Goal: Information Seeking & Learning: Learn about a topic

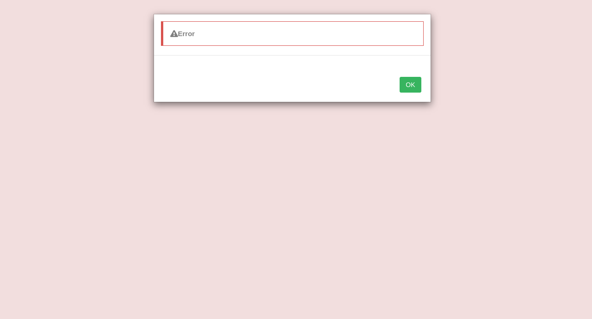
click at [405, 85] on button "OK" at bounding box center [410, 85] width 21 height 16
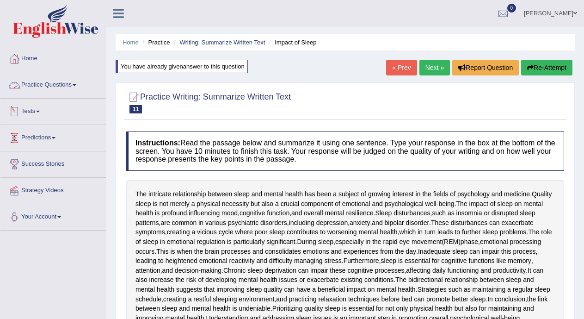
click at [78, 86] on link "Practice Questions" at bounding box center [52, 83] width 105 height 23
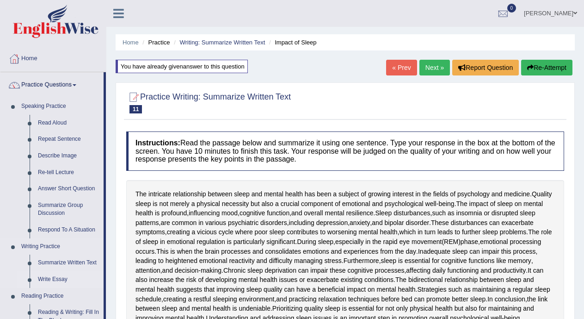
click at [49, 277] on link "Write Essay" at bounding box center [69, 279] width 70 height 17
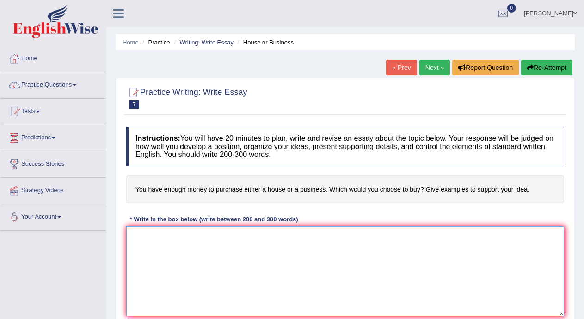
click at [176, 267] on textarea at bounding box center [345, 271] width 438 height 90
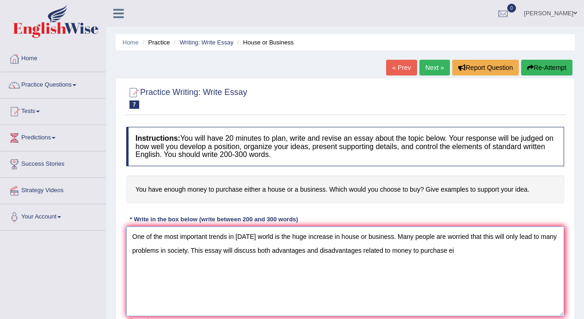
click at [343, 237] on textarea "One of the most important trends in [DATE] world is the huge increase in house …" at bounding box center [345, 271] width 438 height 90
click at [461, 248] on textarea "One of the most important trends in [DATE] world is the huge increase in house …" at bounding box center [345, 271] width 438 height 90
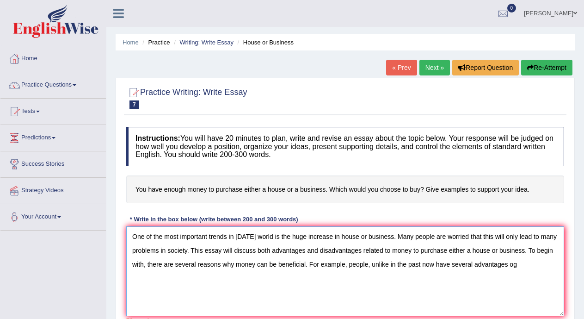
click at [369, 238] on textarea "One of the most important trends in [DATE] world is the huge increase in house …" at bounding box center [345, 271] width 438 height 90
click at [516, 250] on textarea "One of the most important trends in today's world is the huge increase in house…" at bounding box center [345, 271] width 438 height 90
click at [553, 265] on textarea "One of the most important trends in today's world is the huge increase in house…" at bounding box center [345, 271] width 438 height 90
click at [553, 285] on textarea "One of the most important trends in today's world is the huge increase in house…" at bounding box center [345, 271] width 438 height 90
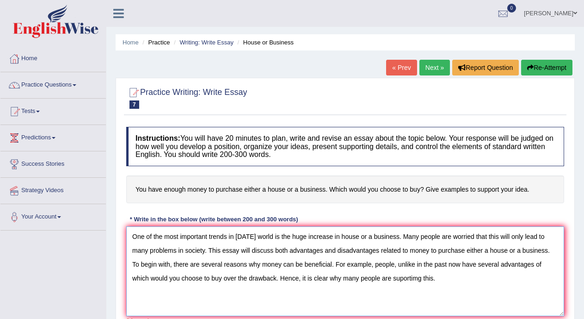
click at [404, 281] on textarea "One of the most important trends in today's world is the huge increase in house…" at bounding box center [345, 271] width 438 height 90
click at [451, 275] on textarea "One of the most important trends in today's world is the huge increase in house…" at bounding box center [345, 271] width 438 height 90
click at [275, 296] on textarea "One of the most important trends in today's world is the huge increase in house…" at bounding box center [345, 271] width 438 height 90
click at [258, 287] on textarea "One of the most important trends in today's world is the huge increase in house…" at bounding box center [345, 271] width 438 height 90
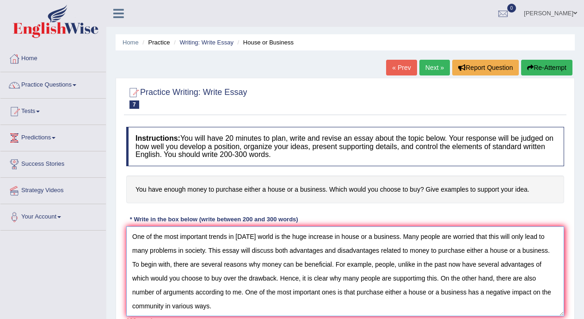
click at [478, 289] on textarea "One of the most important trends in today's world is the huge increase in house…" at bounding box center [345, 271] width 438 height 90
click at [322, 303] on textarea "One of the most important trends in today's world is the huge increase in house…" at bounding box center [345, 271] width 438 height 90
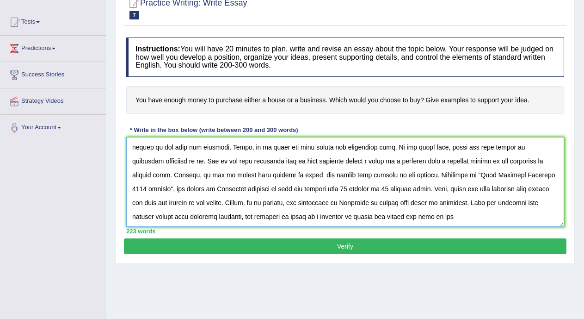
scroll to position [49, 0]
click at [465, 209] on textarea at bounding box center [345, 182] width 438 height 90
click at [535, 209] on textarea at bounding box center [345, 182] width 438 height 90
click at [323, 220] on textarea at bounding box center [345, 182] width 438 height 90
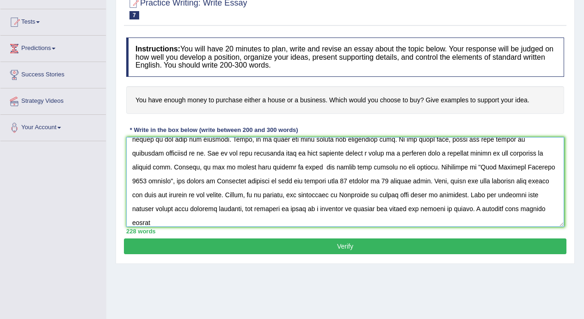
click at [192, 209] on textarea at bounding box center [345, 182] width 438 height 90
click at [252, 218] on textarea at bounding box center [345, 182] width 438 height 90
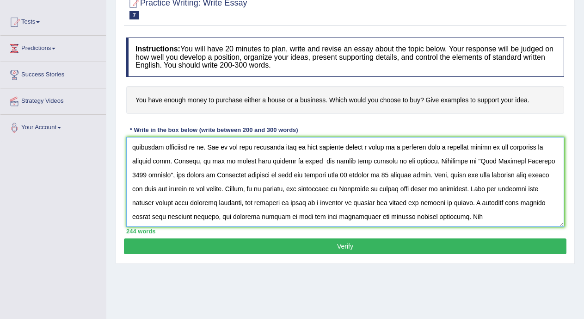
scroll to position [63, 0]
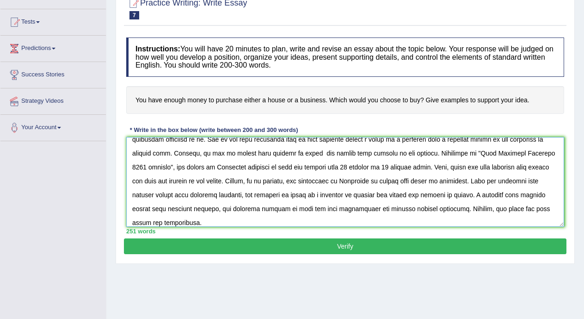
type textarea "One of the most important trends in today's world is the huge increase in house…"
click at [387, 248] on button "Verify" at bounding box center [345, 246] width 443 height 16
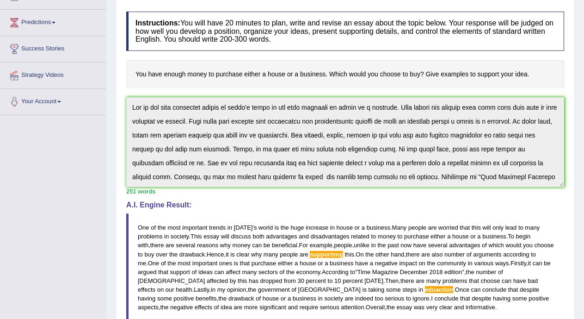
scroll to position [69, 0]
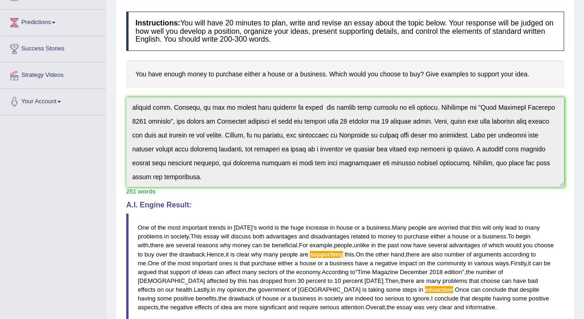
drag, startPoint x: 133, startPoint y: 107, endPoint x: 295, endPoint y: 179, distance: 177.6
click at [295, 179] on textarea at bounding box center [345, 142] width 438 height 90
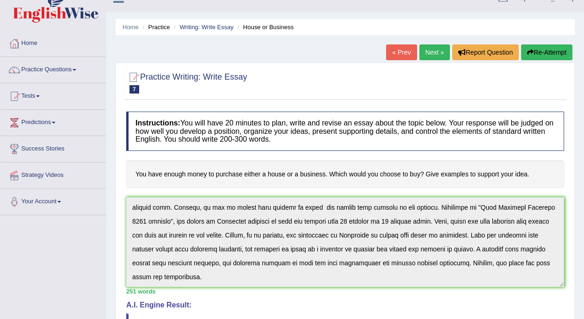
scroll to position [0, 0]
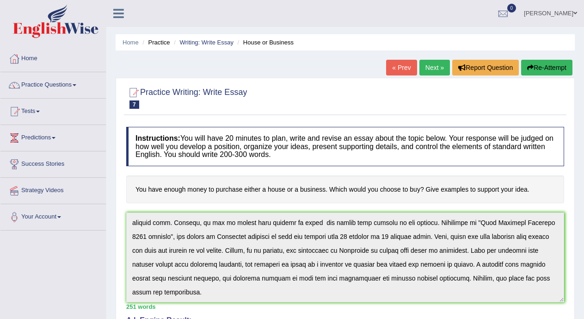
click at [436, 70] on link "Next »" at bounding box center [434, 68] width 31 height 16
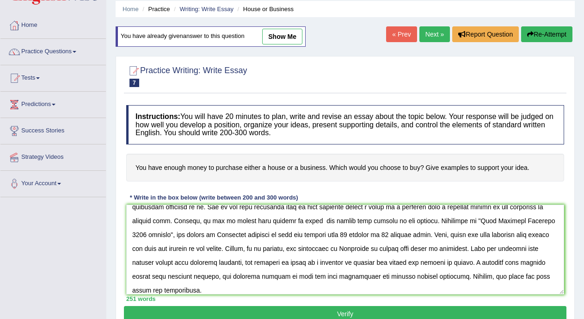
scroll to position [57, 0]
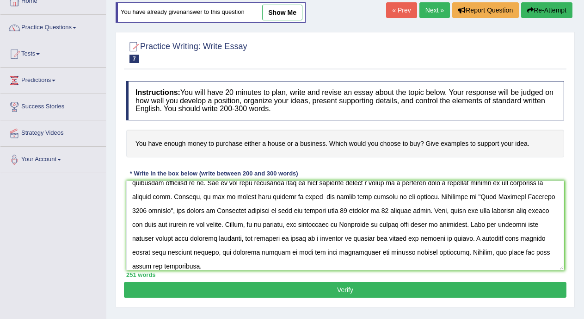
drag, startPoint x: 555, startPoint y: 241, endPoint x: 554, endPoint y: 231, distance: 10.2
click at [554, 231] on textarea at bounding box center [345, 225] width 438 height 90
click at [570, 234] on div "Practice Writing: Write Essay 7 House or Business Instructions: You will have 2…" at bounding box center [345, 169] width 459 height 275
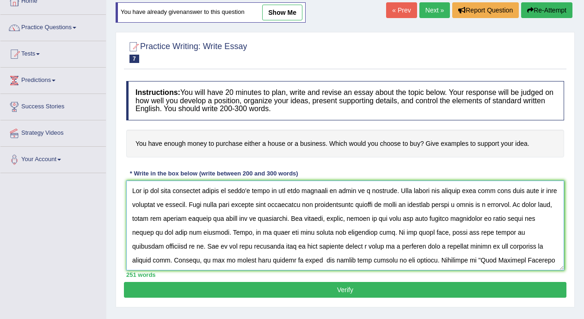
click at [422, 230] on textarea at bounding box center [345, 225] width 438 height 90
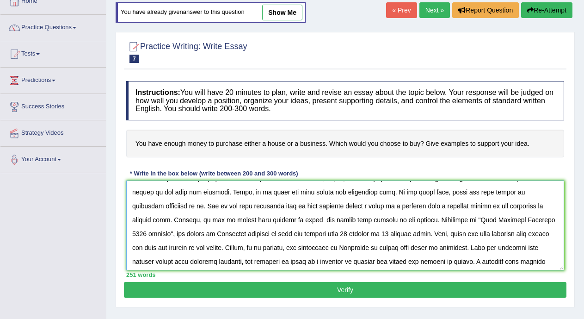
scroll to position [42, 0]
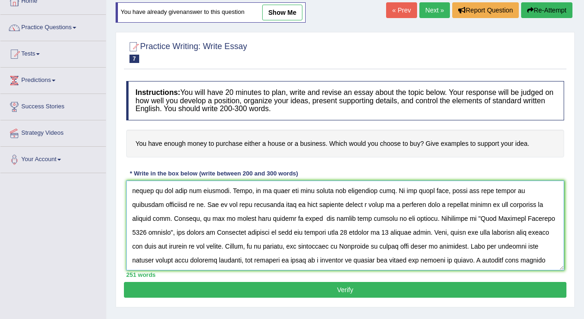
click at [148, 257] on textarea at bounding box center [345, 225] width 438 height 90
type textarea "One of the most important trends in today's world is the huge increase in house…"
click at [181, 290] on button "Verify" at bounding box center [345, 290] width 443 height 16
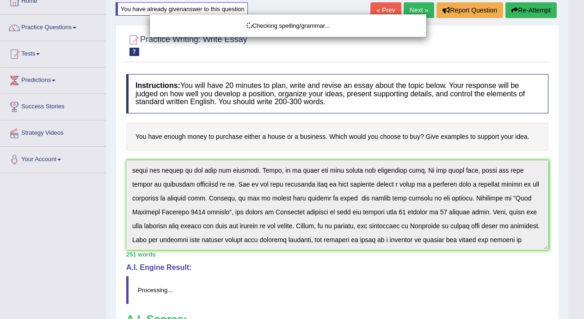
scroll to position [131, 0]
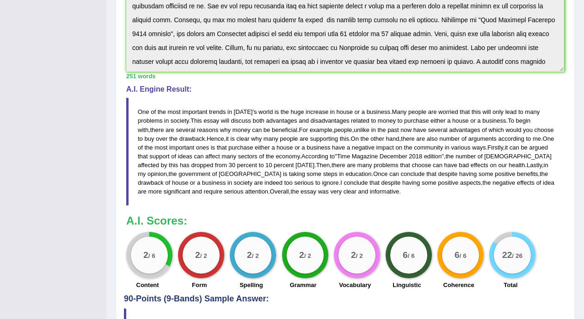
drag, startPoint x: 591, startPoint y: 89, endPoint x: 587, endPoint y: 197, distance: 107.8
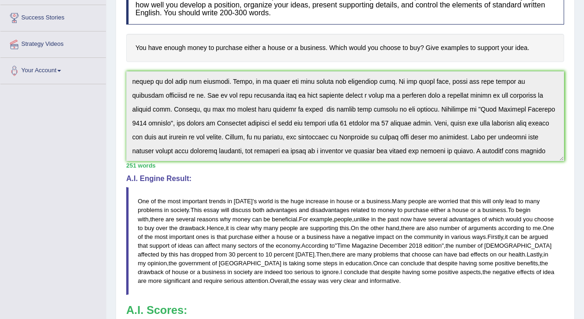
scroll to position [0, 0]
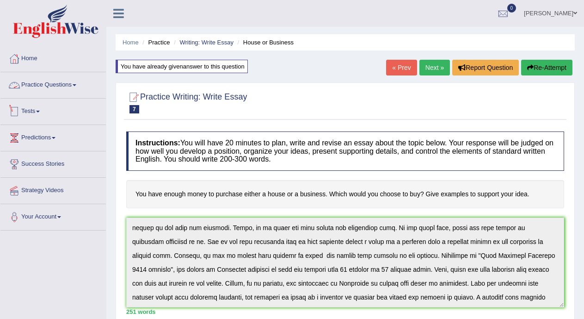
click at [81, 84] on link "Practice Questions" at bounding box center [52, 83] width 105 height 23
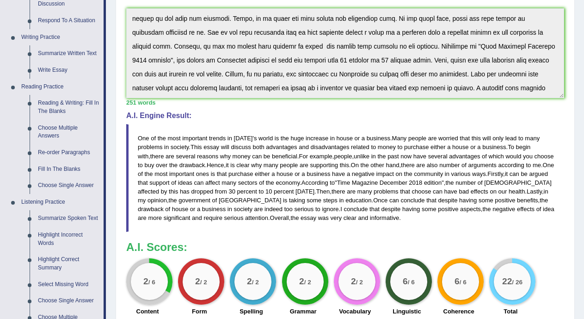
scroll to position [206, 0]
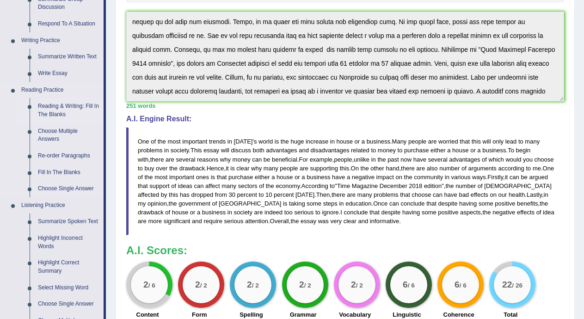
click at [77, 103] on link "Reading & Writing: Fill In The Blanks" at bounding box center [69, 110] width 70 height 25
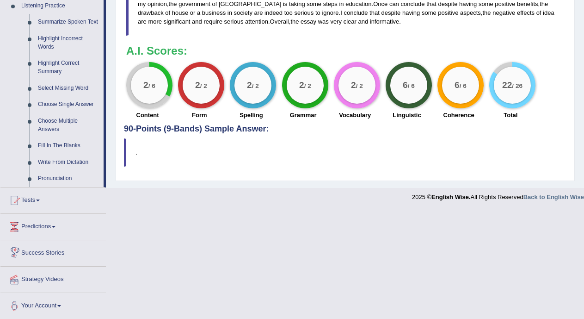
scroll to position [406, 0]
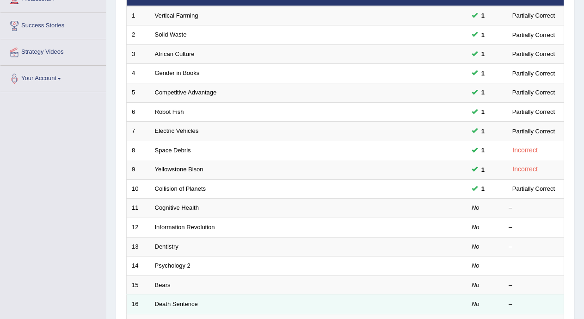
scroll to position [231, 0]
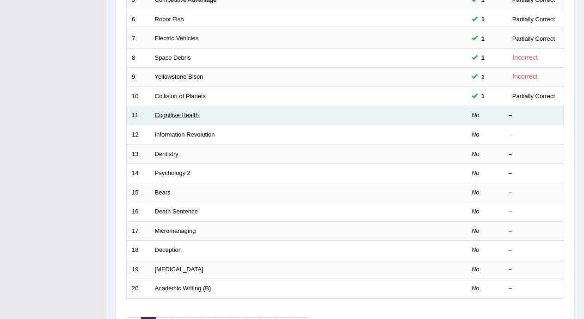
click at [188, 117] on link "Cognitive Health" at bounding box center [177, 114] width 44 height 7
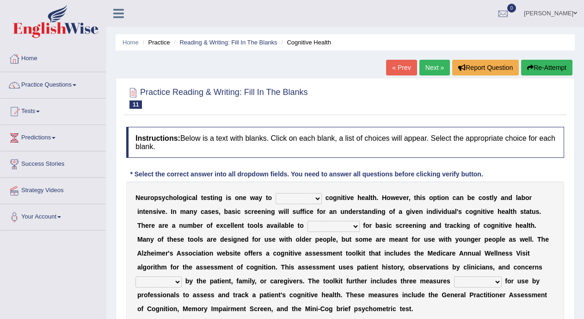
click at [318, 197] on select "obsess assess possess access" at bounding box center [299, 198] width 46 height 11
select select "assess"
click at [276, 193] on select "obsess assess possess access" at bounding box center [299, 198] width 46 height 11
click at [331, 225] on select "stationers practitioners petitioners questioners" at bounding box center [334, 226] width 52 height 11
select select "questioners"
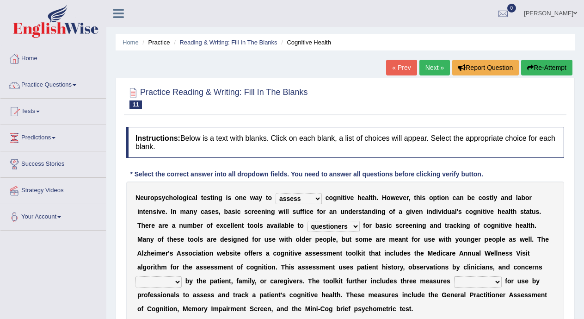
click at [308, 221] on select "stationers practitioners petitioners questioners" at bounding box center [334, 226] width 52 height 11
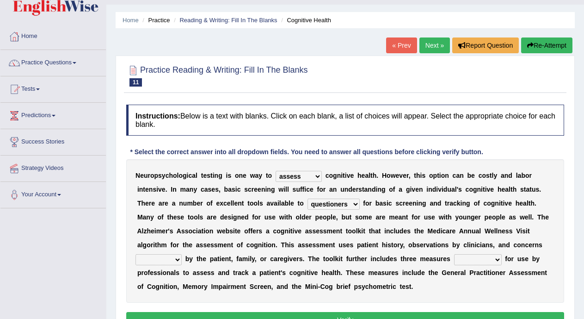
scroll to position [25, 0]
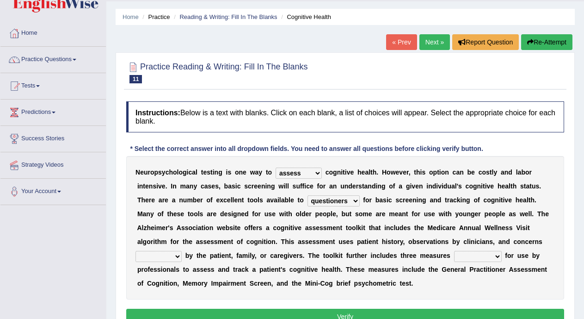
click at [179, 257] on select "raised rising arising praised" at bounding box center [158, 256] width 46 height 11
select select "raised"
click at [135, 251] on select "raised rising arising praised" at bounding box center [158, 256] width 46 height 11
click at [469, 258] on select "validated intimidated dilapidated antedated" at bounding box center [478, 256] width 48 height 11
select select "validated"
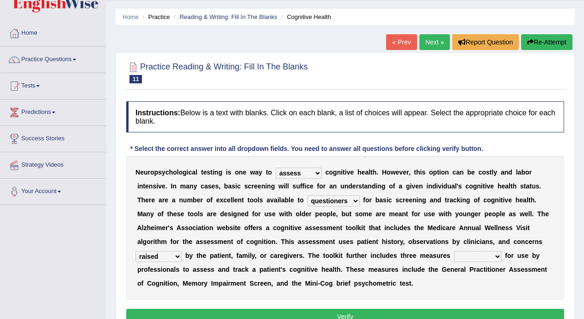
click at [454, 251] on select "validated intimidated dilapidated antedated" at bounding box center [478, 256] width 48 height 11
click at [447, 312] on button "Verify" at bounding box center [345, 316] width 438 height 16
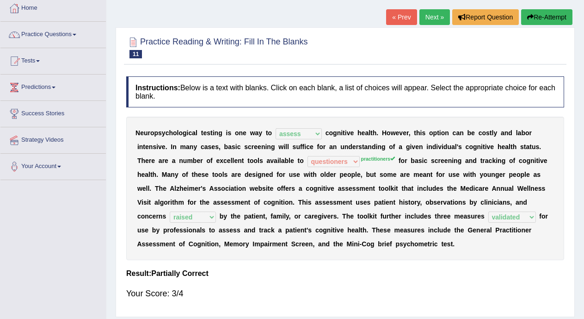
scroll to position [27, 0]
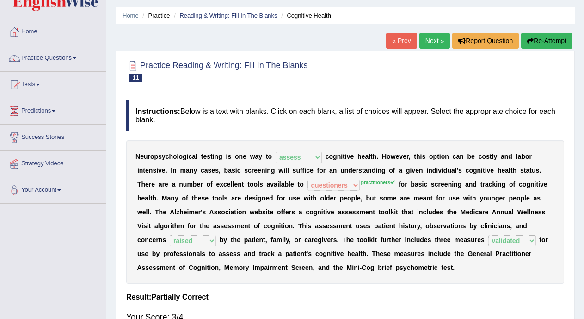
click at [426, 43] on link "Next »" at bounding box center [434, 41] width 31 height 16
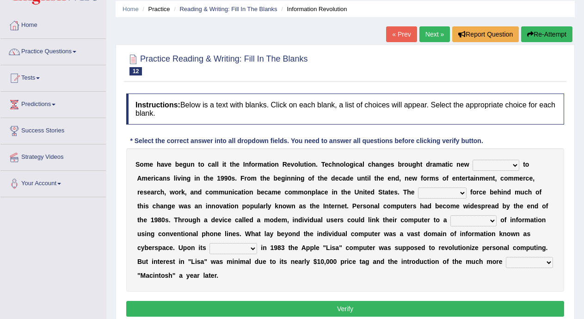
scroll to position [30, 0]
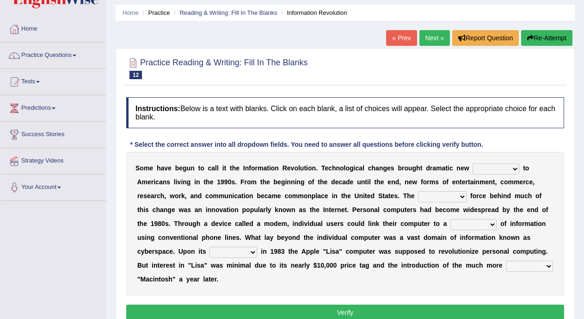
click at [514, 170] on select "challenges puzzles options confusion" at bounding box center [496, 168] width 47 height 11
select select "challenges"
click at [473, 163] on select "challenges puzzles options confusion" at bounding box center [496, 168] width 47 height 11
click at [444, 195] on select "unremitting uninspiring driving insinuating" at bounding box center [442, 196] width 49 height 11
select select "driving"
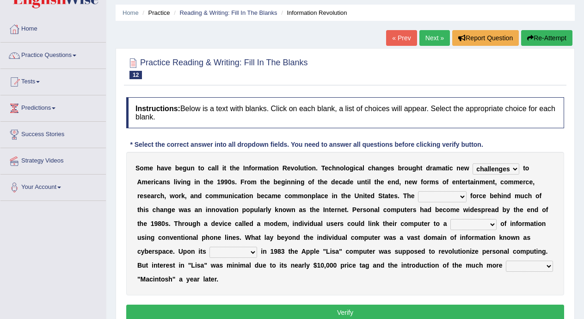
click at [418, 191] on select "unremitting uninspiring driving insinuating" at bounding box center [442, 196] width 49 height 11
click at [459, 224] on select "magnitude bulk wealth volume" at bounding box center [473, 224] width 46 height 11
select select "magnitude"
click at [450, 219] on select "magnitude bulk wealth volume" at bounding box center [473, 224] width 46 height 11
click at [244, 253] on select "relief release publication emission" at bounding box center [233, 251] width 48 height 11
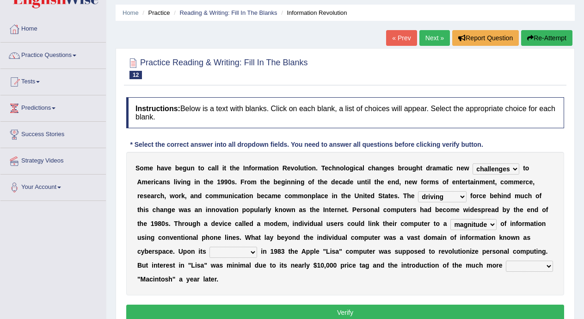
select select "publication"
click at [209, 246] on select "relief release publication emission" at bounding box center [233, 251] width 48 height 11
click at [515, 268] on select "convenient affordable advanced formidable" at bounding box center [529, 265] width 47 height 11
select select "affordable"
click at [506, 260] on select "convenient affordable advanced formidable" at bounding box center [529, 265] width 47 height 11
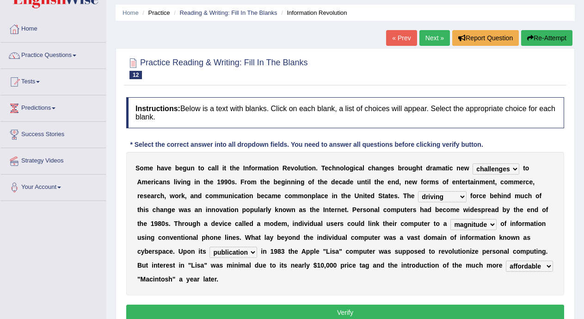
click at [513, 310] on button "Verify" at bounding box center [345, 312] width 438 height 16
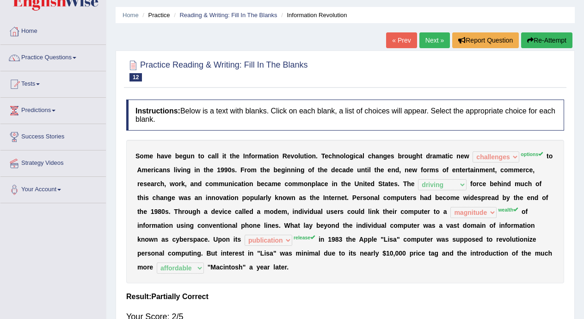
scroll to position [24, 0]
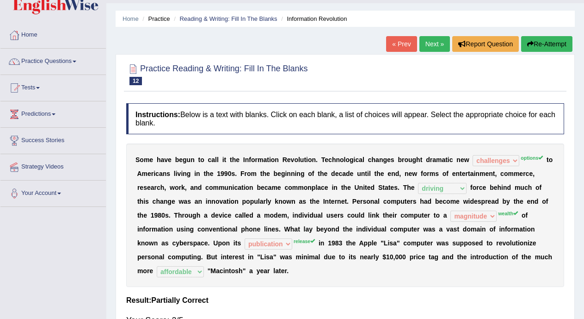
click at [503, 162] on select "challenges puzzles options confusion" at bounding box center [496, 160] width 47 height 11
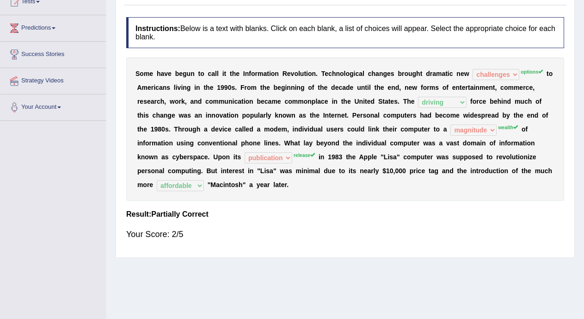
scroll to position [111, 0]
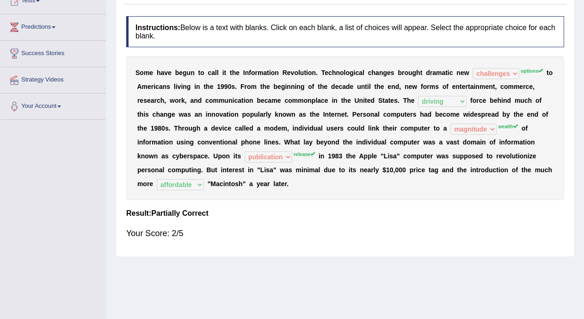
drag, startPoint x: 583, startPoint y: 204, endPoint x: 582, endPoint y: 188, distance: 16.2
click at [582, 188] on div "Home Practice Reading & Writing: Fill In The Blanks Information Revolution « Pr…" at bounding box center [345, 120] width 478 height 462
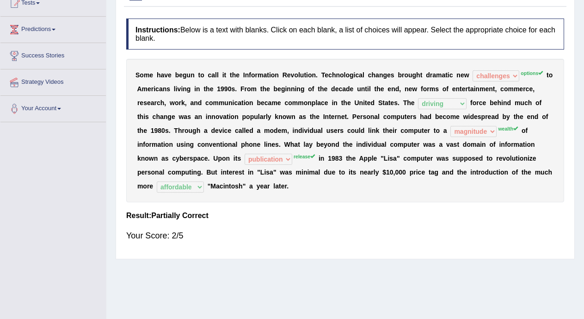
scroll to position [32, 0]
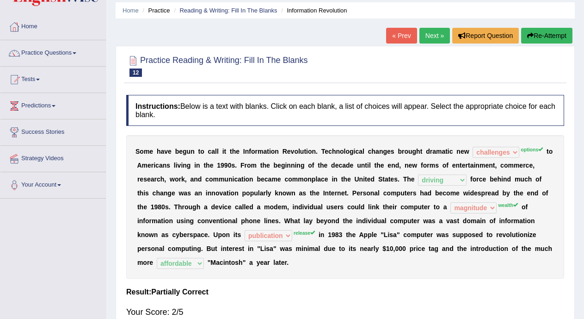
click at [426, 36] on link "Next »" at bounding box center [434, 36] width 31 height 16
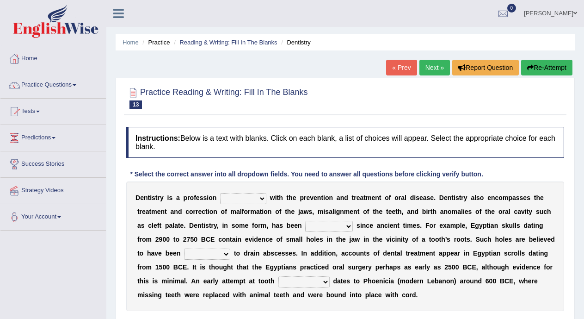
click at [262, 197] on select "agreed dealt concerned taken" at bounding box center [243, 198] width 46 height 11
select select "taken"
click at [220, 193] on select "agreed dealt concerned taken" at bounding box center [243, 198] width 46 height 11
click at [311, 227] on select "criticized replaced practiced abandoned" at bounding box center [329, 226] width 48 height 11
select select "replaced"
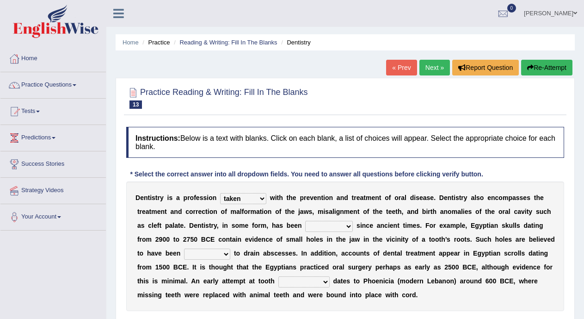
click at [305, 221] on select "criticized replaced practiced abandoned" at bounding box center [329, 226] width 48 height 11
click at [224, 254] on select "fluctuated laminated drilled sealed" at bounding box center [207, 253] width 46 height 11
select select "laminated"
click at [184, 248] on select "fluctuated laminated drilled sealed" at bounding box center [207, 253] width 46 height 11
click at [221, 281] on b at bounding box center [220, 280] width 4 height 7
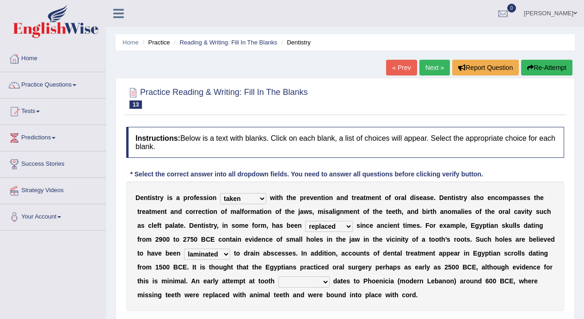
click at [323, 279] on select "reparation sacrament restitution replacement" at bounding box center [303, 281] width 51 height 11
select select "replacement"
click at [278, 276] on select "reparation sacrament restitution replacement" at bounding box center [303, 281] width 51 height 11
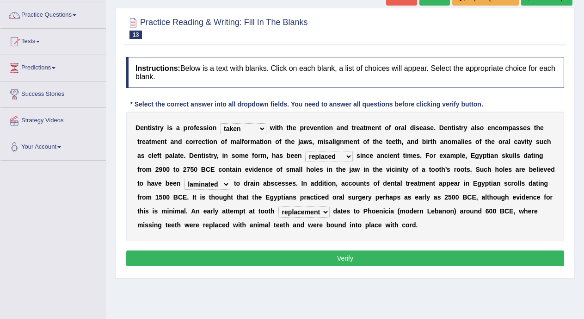
scroll to position [74, 0]
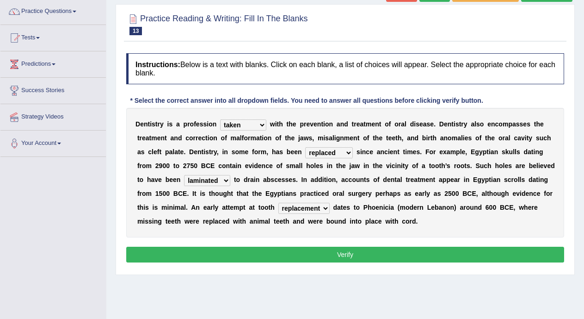
click at [542, 255] on button "Verify" at bounding box center [345, 254] width 438 height 16
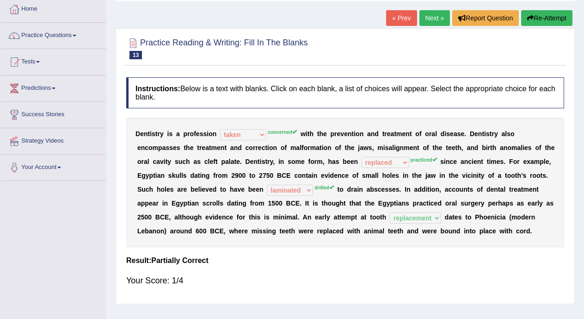
scroll to position [21, 0]
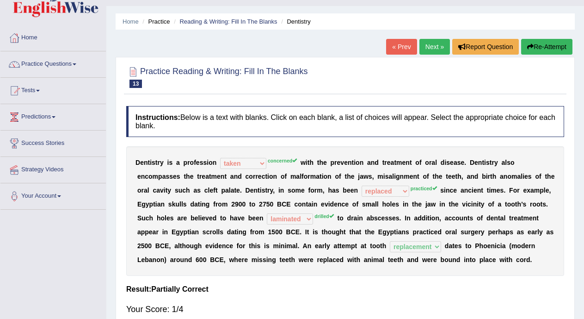
click at [436, 49] on link "Next »" at bounding box center [434, 47] width 31 height 16
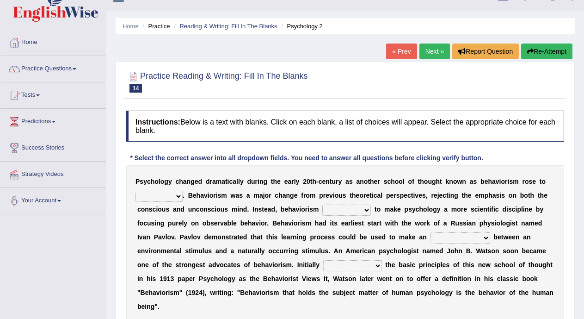
scroll to position [25, 0]
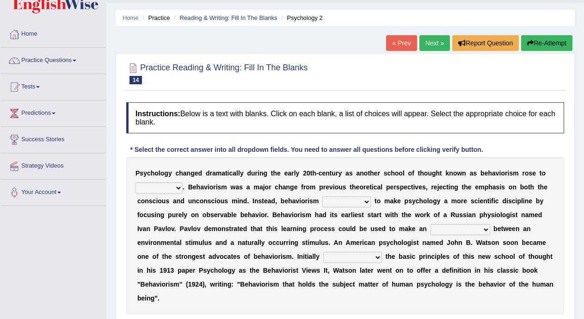
click at [178, 189] on select "dominance temptation challenge temper" at bounding box center [158, 187] width 47 height 11
select select "dominance"
click at [135, 182] on select "dominance temptation challenge temper" at bounding box center [158, 187] width 47 height 11
click at [369, 201] on select "reproached reproved strove rewove" at bounding box center [346, 201] width 49 height 11
select select "reproved"
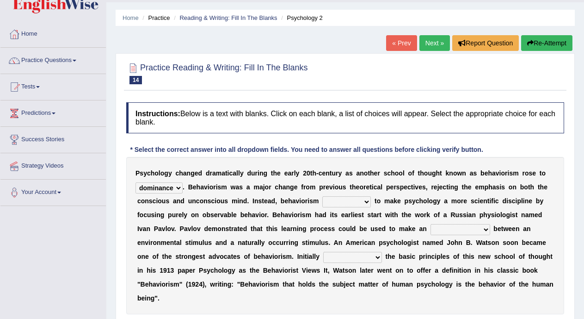
click at [322, 196] on select "reproached reproved strove rewove" at bounding box center [346, 201] width 49 height 11
click at [443, 230] on select "acclimatization association union combination" at bounding box center [461, 229] width 60 height 11
select select "combination"
click at [431, 224] on select "acclimatization association union combination" at bounding box center [461, 229] width 60 height 11
click at [376, 259] on select "questioning foreshortening unburdening outlining" at bounding box center [352, 257] width 59 height 11
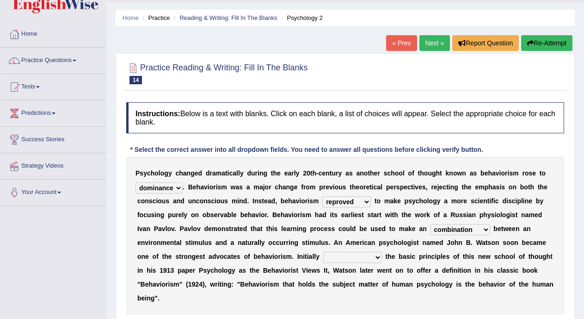
select select "outlining"
click at [323, 252] on select "questioning foreshortening unburdening outlining" at bounding box center [352, 257] width 59 height 11
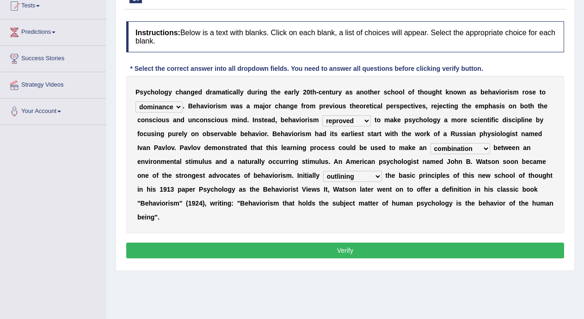
click at [510, 247] on button "Verify" at bounding box center [345, 250] width 438 height 16
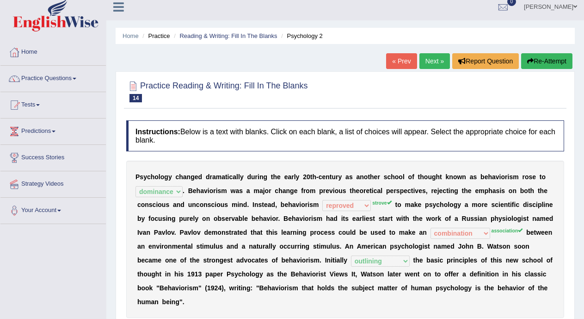
scroll to position [0, 0]
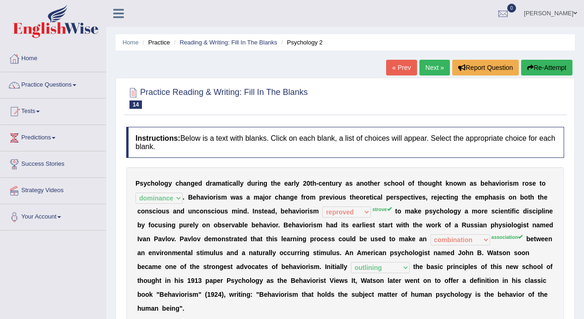
click at [435, 68] on link "Next »" at bounding box center [434, 68] width 31 height 16
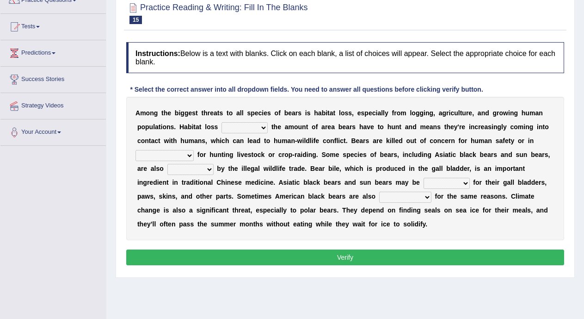
scroll to position [167, 0]
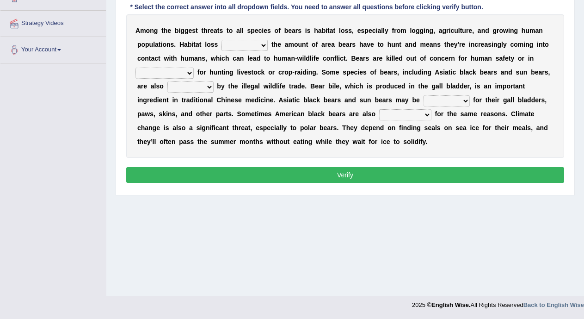
click at [251, 49] on select "increases reduces complies interacts" at bounding box center [245, 45] width 46 height 11
click at [222, 40] on select "increases reduces complies interacts" at bounding box center [245, 45] width 46 height 11
click at [248, 48] on select "increases reduces complies interacts" at bounding box center [245, 45] width 46 height 11
click at [222, 40] on select "increases reduces complies interacts" at bounding box center [245, 45] width 46 height 11
click at [245, 47] on select "increases reduces complies interacts" at bounding box center [245, 45] width 46 height 11
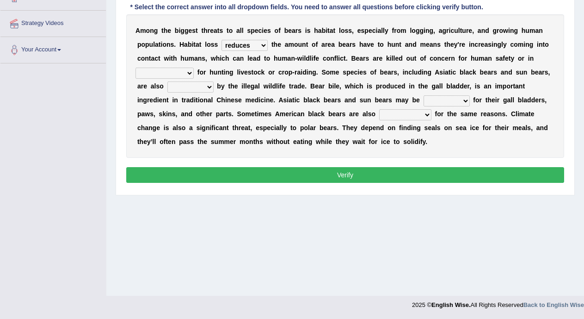
select select "increases"
click at [222, 40] on select "increases reduces complies interacts" at bounding box center [245, 45] width 46 height 11
click at [191, 74] on select "coalition retaliation appreciation disinformation" at bounding box center [164, 73] width 58 height 11
select select "appreciation"
click at [135, 68] on select "coalition retaliation appreciation disinformation" at bounding box center [164, 73] width 58 height 11
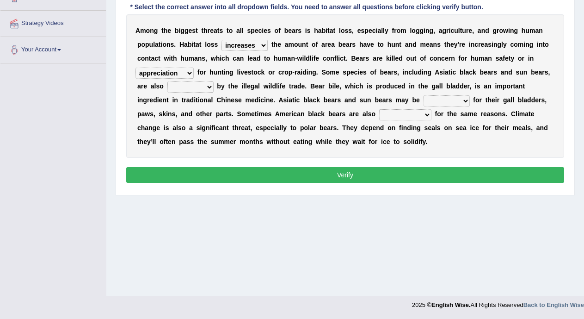
click at [200, 87] on select "protected prohibited fattened threatened" at bounding box center [190, 86] width 46 height 11
select select "prohibited"
click at [167, 81] on select "protected prohibited fattened threatened" at bounding box center [190, 86] width 46 height 11
click at [449, 100] on select "poached squelched coached blenched" at bounding box center [447, 100] width 46 height 11
select select "coached"
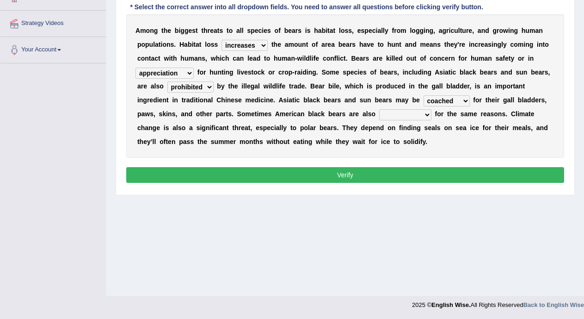
click at [424, 95] on select "poached squelched coached blenched" at bounding box center [447, 100] width 46 height 11
click at [427, 117] on select "begot foreseen encountered targeted" at bounding box center [405, 114] width 52 height 11
select select "targeted"
click at [379, 109] on select "begot foreseen encountered targeted" at bounding box center [405, 114] width 52 height 11
click at [407, 173] on button "Verify" at bounding box center [345, 175] width 438 height 16
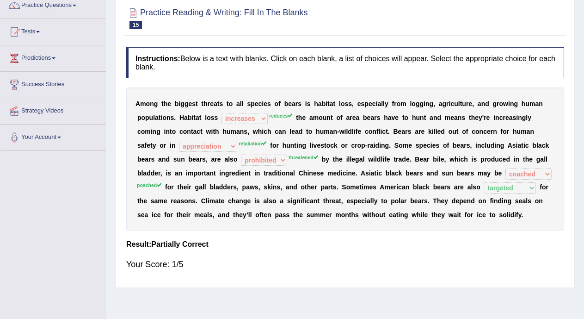
scroll to position [39, 0]
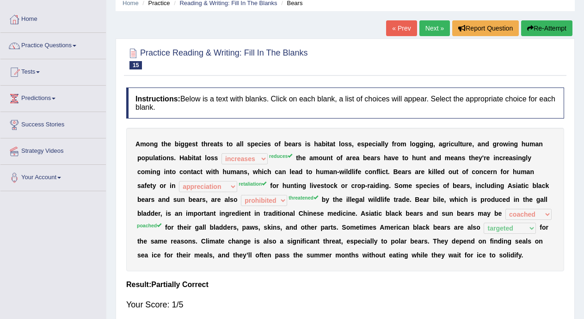
click at [425, 31] on link "Next »" at bounding box center [434, 28] width 31 height 16
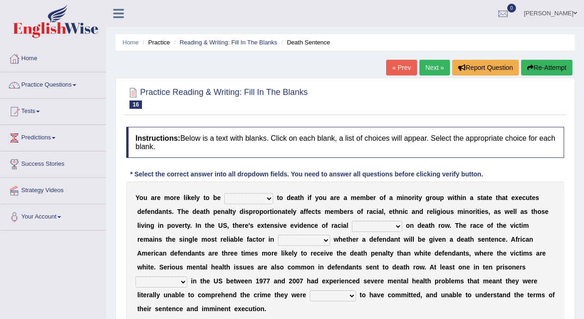
click at [273, 200] on select "penalized blamed complained sentenced" at bounding box center [248, 198] width 49 height 11
select select "blamed"
click at [224, 193] on select "penalized blamed complained sentenced" at bounding box center [248, 198] width 49 height 11
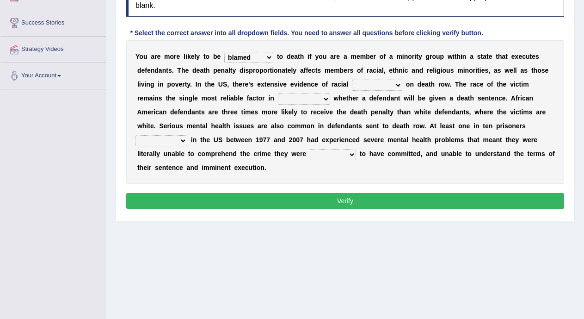
scroll to position [167, 0]
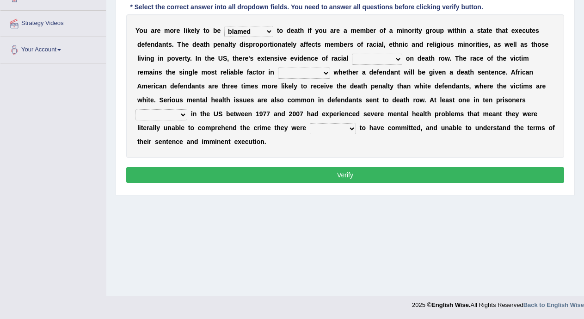
click at [396, 60] on select "bias equality appearance background" at bounding box center [377, 59] width 50 height 11
select select "equality"
click at [352, 54] on select "bias equality appearance background" at bounding box center [377, 59] width 50 height 11
click at [323, 74] on select "determining adjoining undermining examining" at bounding box center [304, 73] width 52 height 11
select select "determining"
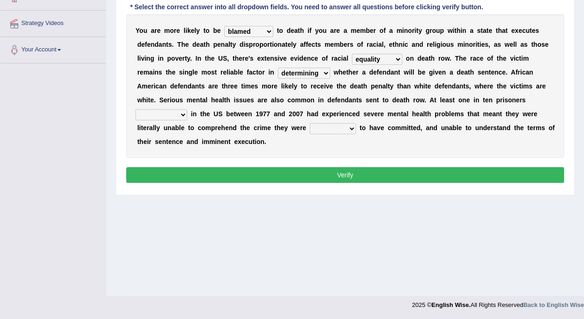
click at [278, 68] on select "determining adjoining undermining examining" at bounding box center [304, 73] width 52 height 11
click at [187, 113] on select "electrocuted persecuted executed captured" at bounding box center [161, 114] width 52 height 11
select select "executed"
click at [135, 109] on select "electrocuted persecuted executed captured" at bounding box center [161, 114] width 52 height 11
click at [342, 128] on select "alleged acclaimed persuaded claimed" at bounding box center [333, 128] width 46 height 11
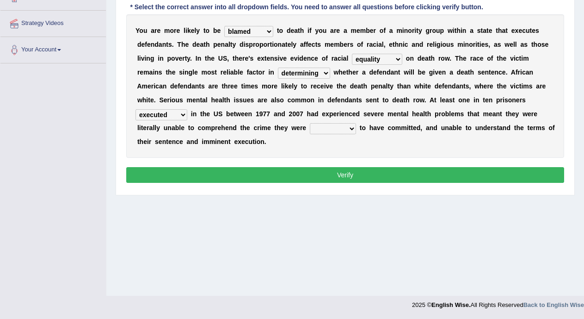
select select "persuaded"
click at [310, 123] on select "alleged acclaimed persuaded claimed" at bounding box center [333, 128] width 46 height 11
click at [338, 174] on button "Verify" at bounding box center [345, 175] width 438 height 16
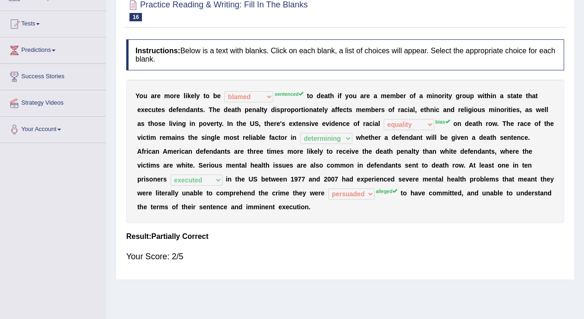
scroll to position [62, 0]
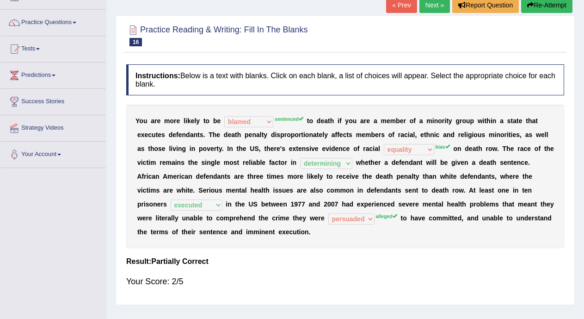
click at [431, 10] on link "Next »" at bounding box center [434, 5] width 31 height 16
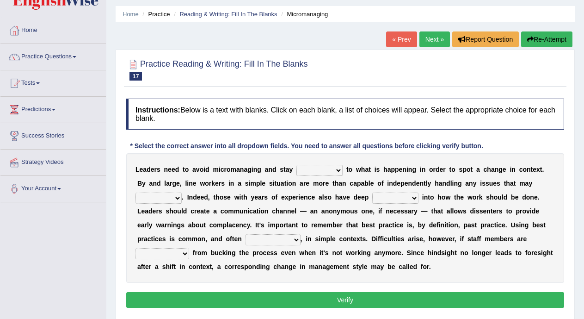
scroll to position [50, 0]
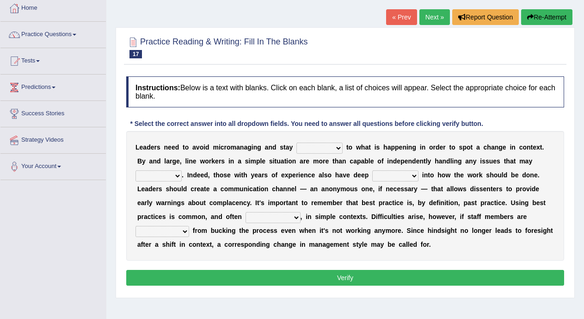
click at [330, 148] on select "complied connected precise concise" at bounding box center [319, 147] width 46 height 11
select select "concise"
click at [296, 142] on select "complied connected precise concise" at bounding box center [319, 147] width 46 height 11
click at [180, 175] on select "apprise rise encounter arise" at bounding box center [158, 175] width 46 height 11
select select "rise"
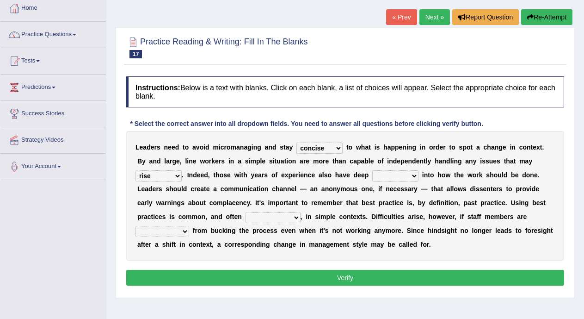
click at [135, 170] on select "apprise rise encounter arise" at bounding box center [158, 175] width 46 height 11
click at [177, 175] on select "apprise rise encounter arise" at bounding box center [158, 175] width 46 height 11
click at [302, 289] on div "Instructions: Below is a text with blanks. Click on each blank, a list of choic…" at bounding box center [345, 182] width 443 height 221
click at [355, 170] on div "L e a d e r s n e e d t o a v o i d m i c r o m a n a g i n g a n d s t a y com…" at bounding box center [345, 195] width 438 height 129
click at [388, 176] on select "incursion insight indignity indication" at bounding box center [395, 175] width 46 height 11
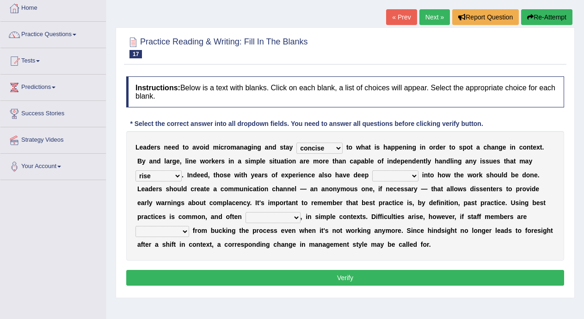
select select "indication"
click at [372, 170] on select "incursion insight indignity indication" at bounding box center [395, 175] width 46 height 11
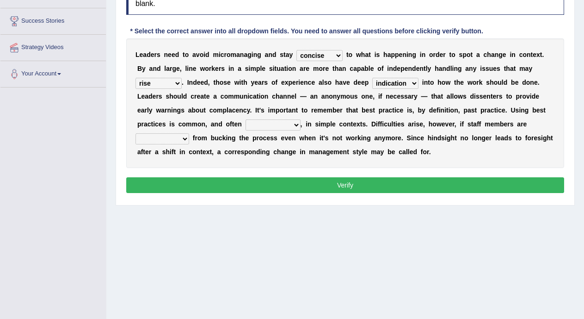
click at [294, 129] on select "inappropriate apprehensive appropriate forbidden" at bounding box center [273, 124] width 55 height 11
select select "appropriate"
click at [246, 119] on select "inappropriate apprehensive appropriate forbidden" at bounding box center [273, 124] width 55 height 11
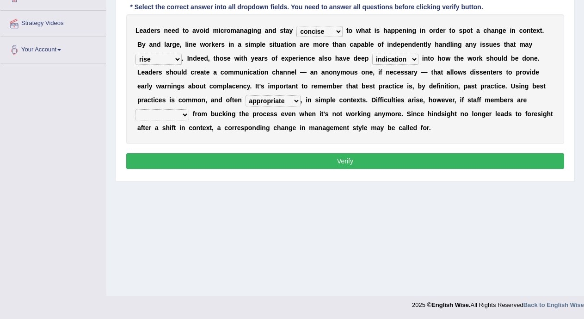
click at [187, 116] on select "disarranged disinclined discouraged disintegrated" at bounding box center [162, 114] width 54 height 11
select select "discouraged"
click at [135, 109] on select "disarranged disinclined discouraged disintegrated" at bounding box center [162, 114] width 54 height 11
click at [177, 158] on button "Verify" at bounding box center [345, 161] width 438 height 16
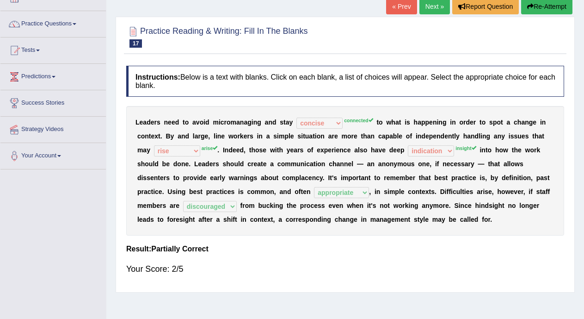
scroll to position [42, 0]
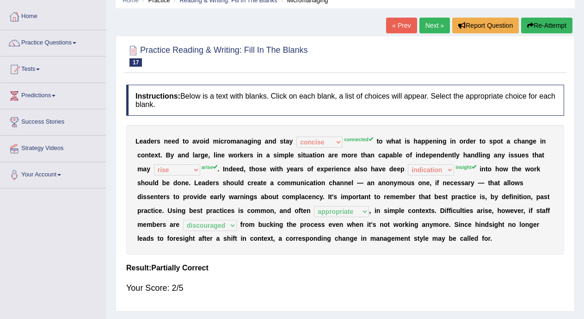
click at [426, 24] on link "Next »" at bounding box center [434, 26] width 31 height 16
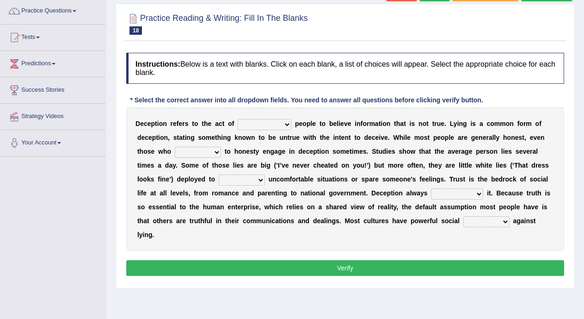
scroll to position [76, 0]
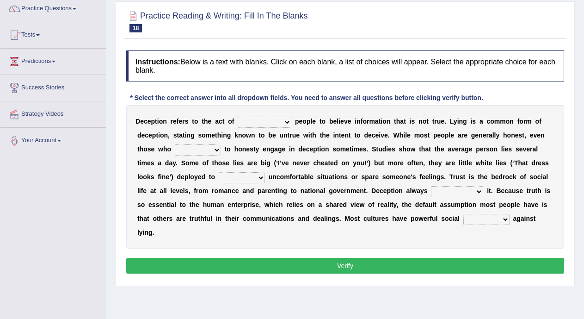
click at [287, 123] on select "discouraging forbidding detecting encouraging" at bounding box center [265, 122] width 54 height 11
select select "discouraging"
click at [238, 117] on select "discouraging forbidding detecting encouraging" at bounding box center [265, 122] width 54 height 11
click at [218, 152] on select "describe prescribe inscribe subscribe" at bounding box center [198, 149] width 46 height 11
select select "inscribe"
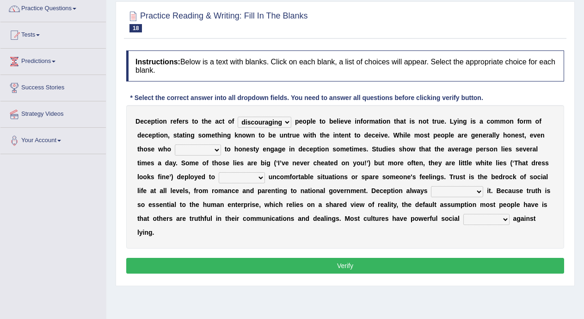
click at [175, 144] on select "describe prescribe inscribe subscribe" at bounding box center [198, 149] width 46 height 11
click at [232, 176] on select "contest illuminate disguise avoid" at bounding box center [242, 177] width 46 height 11
select select "avoid"
click at [219, 172] on select "contest illuminate disguise avoid" at bounding box center [242, 177] width 46 height 11
click at [469, 195] on select "undermines underscores undertakes underwrites" at bounding box center [457, 191] width 52 height 11
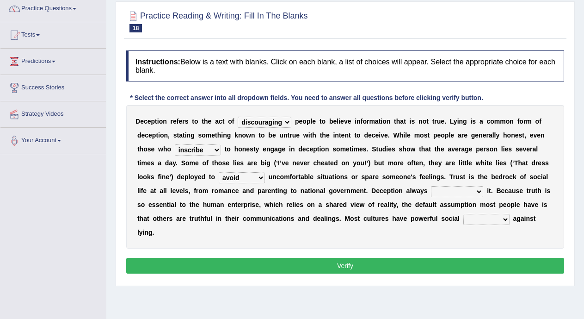
select select "undertakes"
click at [431, 186] on select "undermines underscores undertakes underwrites" at bounding box center [457, 191] width 52 height 11
click at [486, 219] on select "ejections sanctions fractions inductions" at bounding box center [486, 219] width 46 height 11
select select "inductions"
click at [463, 214] on select "ejections sanctions fractions inductions" at bounding box center [486, 219] width 46 height 11
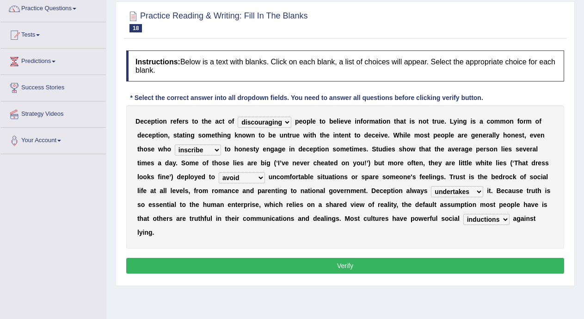
click at [485, 267] on button "Verify" at bounding box center [345, 266] width 438 height 16
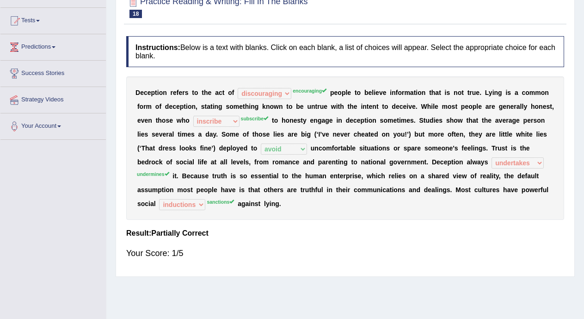
scroll to position [57, 0]
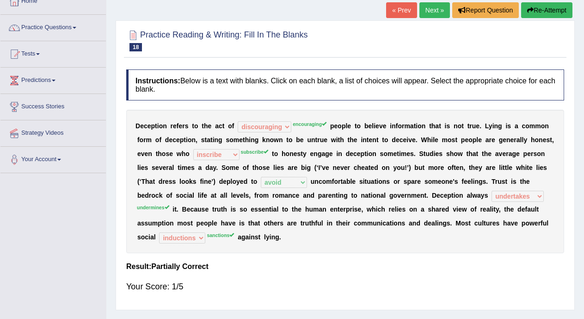
click at [424, 11] on link "Next »" at bounding box center [434, 10] width 31 height 16
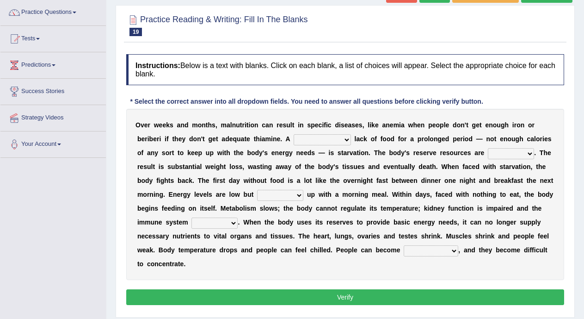
scroll to position [77, 0]
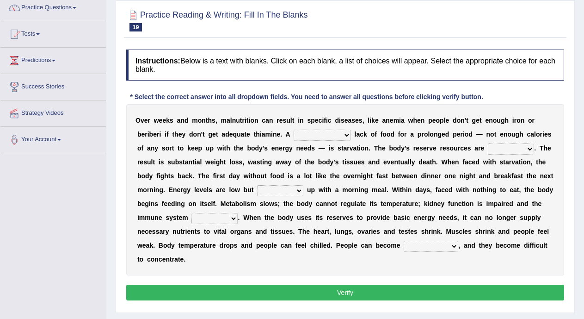
click at [332, 133] on select "severe distinguishing proper distinctive" at bounding box center [322, 134] width 57 height 11
select select "proper"
click at [294, 129] on select "severe distinguishing proper distinctive" at bounding box center [322, 134] width 57 height 11
click at [501, 149] on select "obsoleted depleted pelleted deleted" at bounding box center [511, 148] width 46 height 11
select select "obsoleted"
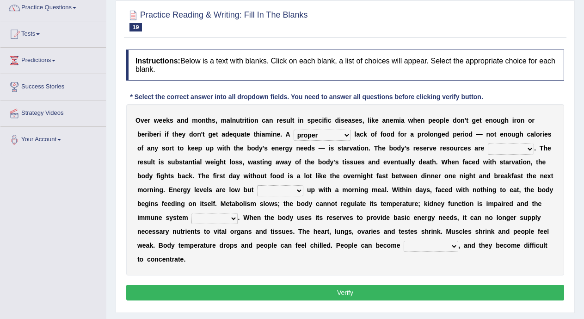
click at [488, 143] on select "obsoleted depleted pelleted deleted" at bounding box center [511, 148] width 46 height 11
click at [277, 191] on select "feed come chill pick" at bounding box center [280, 190] width 46 height 11
select select "pick"
click at [257, 185] on select "feed come chill pick" at bounding box center [280, 190] width 46 height 11
click at [227, 218] on select "deepens deafens weakens surpasses" at bounding box center [214, 218] width 46 height 11
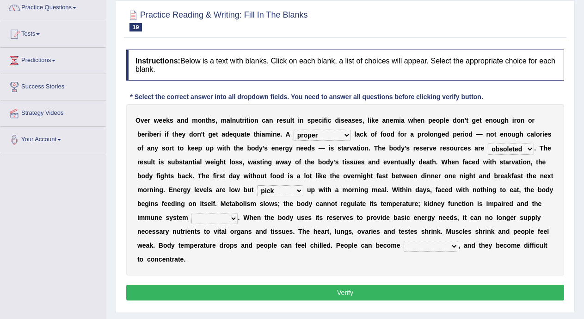
select select "weakens"
click at [191, 213] on select "deepens deafens weakens surpasses" at bounding box center [214, 218] width 46 height 11
click at [421, 248] on select "irritable commutable indisputable transportable" at bounding box center [431, 245] width 55 height 11
select select "irritable"
click at [404, 240] on select "irritable commutable indisputable transportable" at bounding box center [431, 245] width 55 height 11
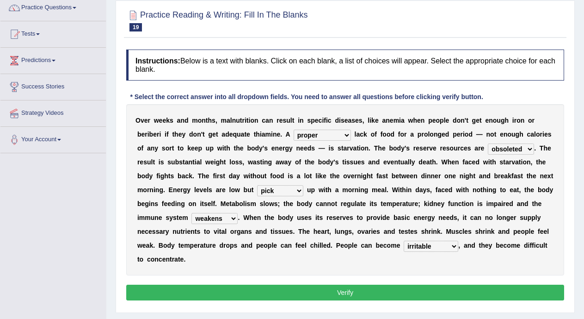
click at [416, 294] on button "Verify" at bounding box center [345, 292] width 438 height 16
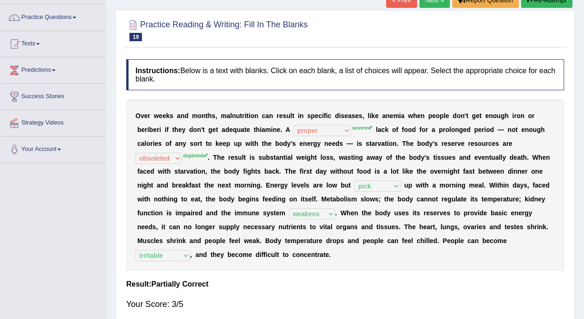
scroll to position [6, 0]
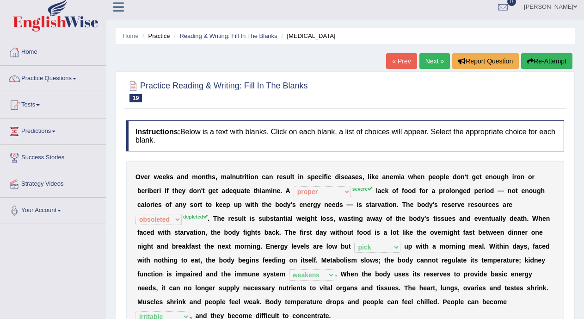
click at [428, 63] on link "Next »" at bounding box center [434, 61] width 31 height 16
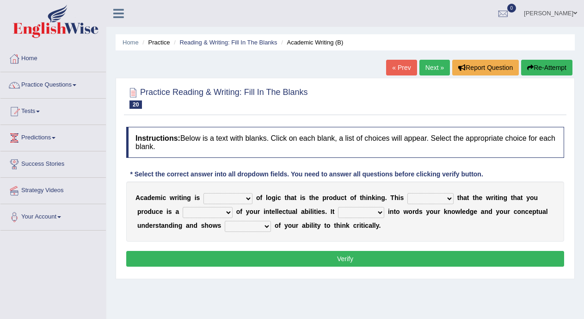
click at [245, 200] on select "expectation entitlement expression exchange" at bounding box center [227, 198] width 49 height 11
select select "expectation"
click at [203, 193] on select "expectation entitlement expression exchange" at bounding box center [227, 198] width 49 height 11
click at [433, 194] on select "means questions stipulates answers" at bounding box center [430, 198] width 46 height 11
select select "means"
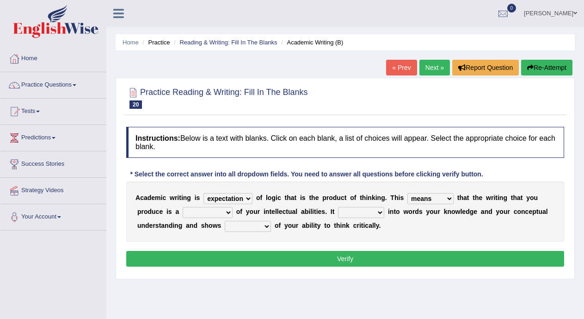
click at [408, 193] on select "means questions stipulates answers" at bounding box center [430, 198] width 46 height 11
click at [221, 213] on select "redundancy mission credit reflection" at bounding box center [208, 212] width 50 height 11
select select "reflection"
click at [183, 207] on select "redundancy mission credit reflection" at bounding box center [208, 212] width 50 height 11
click at [366, 215] on select "enriches shows allows puts" at bounding box center [361, 212] width 46 height 11
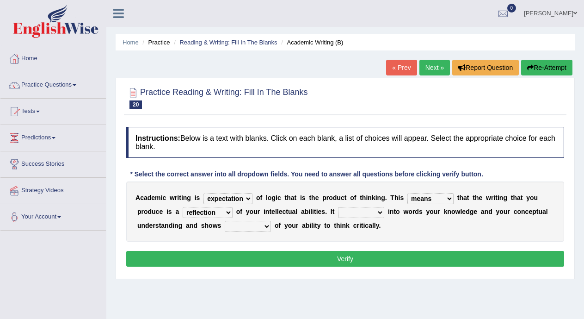
click at [339, 207] on select "enriches shows allows puts" at bounding box center [361, 212] width 46 height 11
click at [362, 213] on select "enriches shows allows puts" at bounding box center [361, 212] width 46 height 11
select select "allows"
click at [339, 207] on select "enriches shows allows puts" at bounding box center [361, 212] width 46 height 11
click at [248, 228] on select "hassle excuse capacity evidence" at bounding box center [248, 226] width 46 height 11
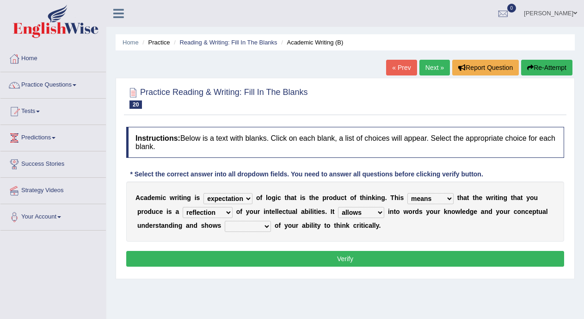
select select "capacity"
click at [225, 221] on select "hassle excuse capacity evidence" at bounding box center [248, 226] width 46 height 11
click at [254, 260] on button "Verify" at bounding box center [345, 259] width 438 height 16
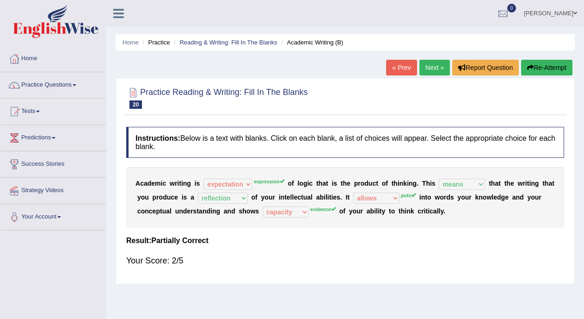
click at [438, 69] on link "Next »" at bounding box center [434, 68] width 31 height 16
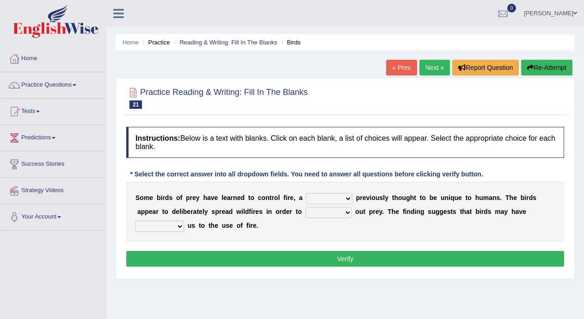
click at [335, 198] on select "question profile tale skill" at bounding box center [329, 198] width 46 height 11
select select "profile"
click at [306, 193] on select "question profile tale skill" at bounding box center [329, 198] width 46 height 11
click at [334, 214] on select "prevent limit span flush" at bounding box center [329, 212] width 46 height 11
select select "prevent"
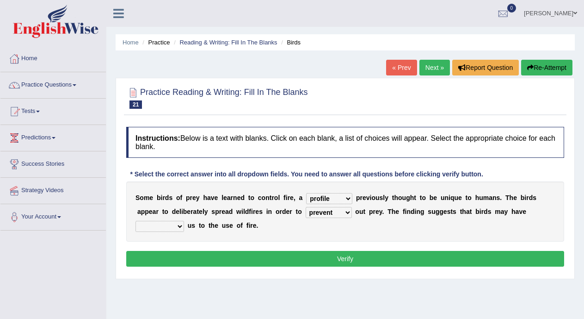
click at [306, 207] on select "prevent limit span flush" at bounding box center [329, 212] width 46 height 11
click at [184, 225] on select "prophesied beaten transmitted forced" at bounding box center [159, 226] width 49 height 11
click at [178, 228] on select "prophesied beaten transmitted forced" at bounding box center [159, 226] width 49 height 11
select select "forced"
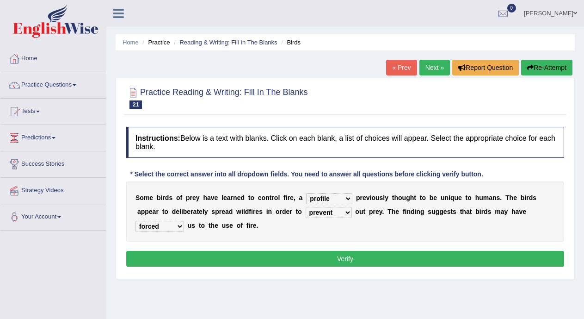
click at [135, 221] on select "prophesied beaten transmitted forced" at bounding box center [159, 226] width 49 height 11
click at [196, 255] on button "Verify" at bounding box center [345, 259] width 438 height 16
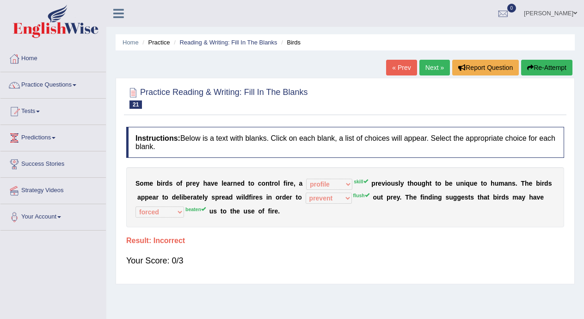
click at [433, 70] on link "Next »" at bounding box center [434, 68] width 31 height 16
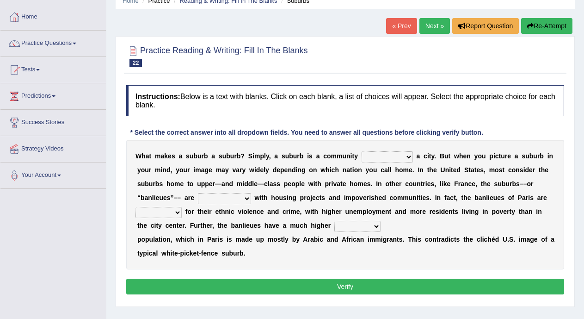
click at [409, 155] on select "lying locating situating surrounding" at bounding box center [387, 156] width 51 height 11
select select "locating"
click at [362, 151] on select "lying locating situating surrounding" at bounding box center [387, 156] width 51 height 11
click at [230, 199] on select "antonymous antibiotic synonymous synthetic" at bounding box center [224, 198] width 53 height 11
select select "antonymous"
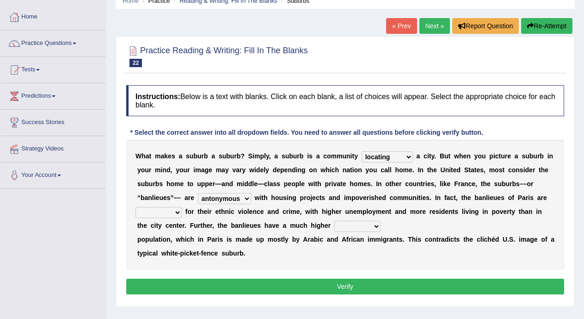
click at [198, 193] on select "antonymous antibiotic synonymous synthetic" at bounding box center [224, 198] width 53 height 11
click at [180, 214] on select "clamorous sensitive famous notorious" at bounding box center [158, 212] width 46 height 11
select select "famous"
click at [135, 207] on select "clamorous sensitive famous notorious" at bounding box center [158, 212] width 46 height 11
drag, startPoint x: 176, startPoint y: 214, endPoint x: 234, endPoint y: 233, distance: 60.5
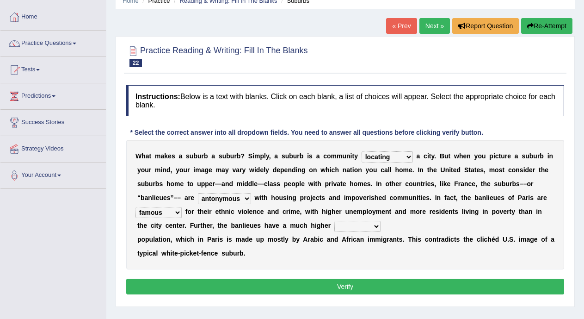
click at [234, 233] on div "W h a t m a k e s a s u b u r b a s u b u r b ? S i m p l y , a s u b u r b i s…" at bounding box center [345, 204] width 438 height 129
click at [367, 228] on select "local young immigrant senior" at bounding box center [357, 226] width 46 height 11
select select "immigrant"
click at [334, 221] on select "local young immigrant senior" at bounding box center [357, 226] width 46 height 11
click at [364, 263] on div "W h a t m a k e s a s u b u r b a s u b u r b ? S i m p l y , a s u b u r b i s…" at bounding box center [345, 204] width 438 height 129
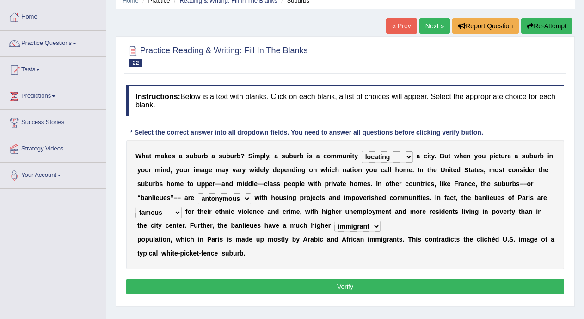
click at [361, 286] on button "Verify" at bounding box center [345, 286] width 438 height 16
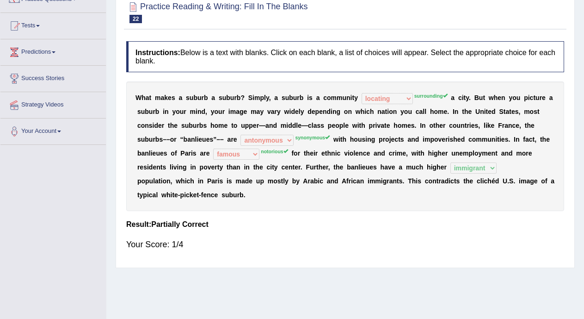
scroll to position [10, 0]
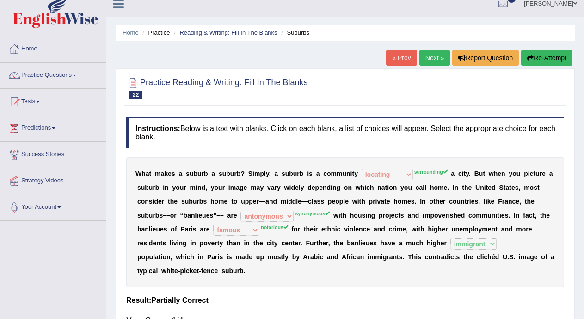
click at [429, 60] on link "Next »" at bounding box center [434, 58] width 31 height 16
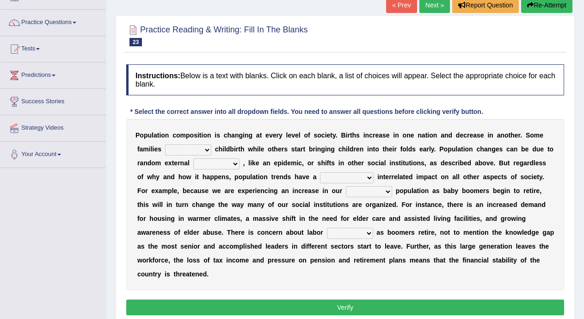
scroll to position [66, 0]
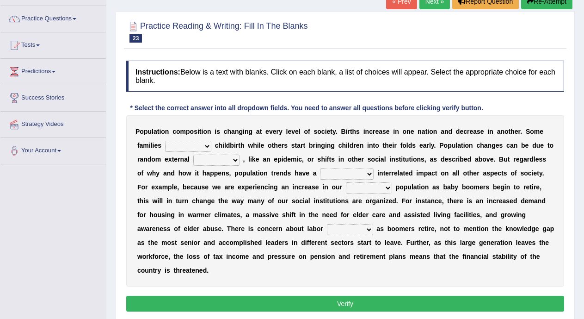
click at [197, 145] on select "demand default deliver delay" at bounding box center [188, 146] width 46 height 11
select select "demand"
click at [165, 141] on select "demand default deliver delay" at bounding box center [188, 146] width 46 height 11
click at [230, 162] on select "variations fortune formation forces" at bounding box center [216, 159] width 46 height 11
select select "variations"
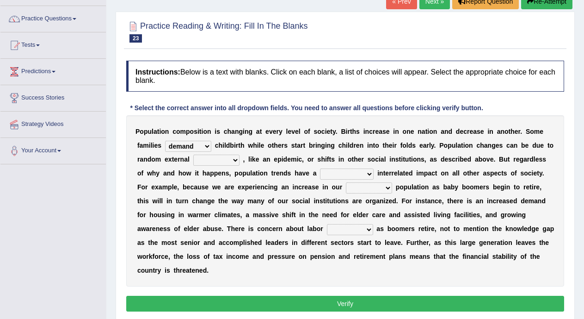
click at [193, 154] on select "variations fortune formation forces" at bounding box center [216, 159] width 46 height 11
click at [344, 173] on select "tremendous tenuous tremulous spontaneous" at bounding box center [347, 173] width 54 height 11
select select "tenuous"
click at [320, 168] on select "tremendous tenuous tremulous spontaneous" at bounding box center [347, 173] width 54 height 11
click at [366, 186] on select "tertiary senior junior primary" at bounding box center [369, 187] width 46 height 11
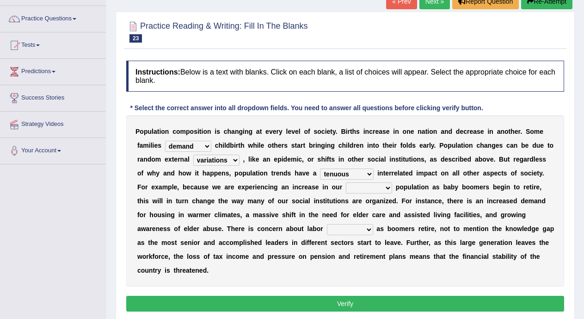
select select "primary"
click at [346, 182] on select "tertiary senior junior primary" at bounding box center [369, 187] width 46 height 11
click at [365, 229] on select "shortcuts shortfalls shortages shorthand" at bounding box center [350, 229] width 46 height 11
select select "shortages"
click at [327, 224] on select "shortcuts shortfalls shortages shorthand" at bounding box center [350, 229] width 46 height 11
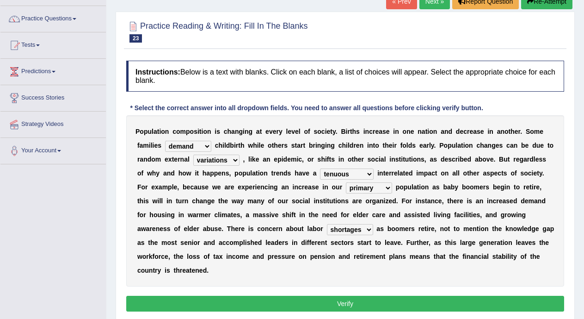
click at [354, 304] on button "Verify" at bounding box center [345, 304] width 438 height 16
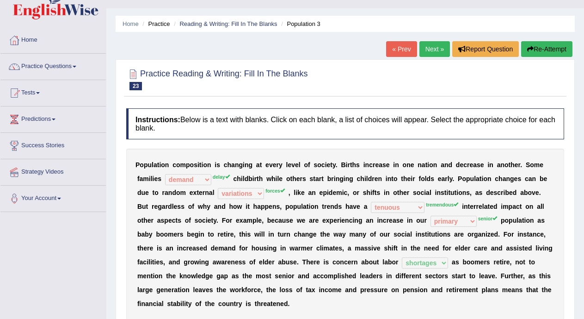
scroll to position [0, 0]
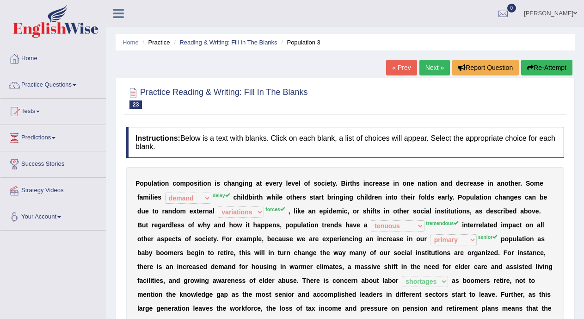
click at [435, 71] on link "Next »" at bounding box center [434, 68] width 31 height 16
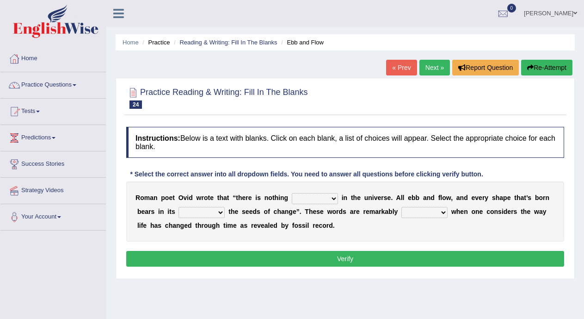
click at [339, 200] on b at bounding box center [340, 197] width 4 height 7
click at [336, 199] on select "orthodox volatile constant cheap" at bounding box center [315, 198] width 46 height 11
select select "constant"
click at [292, 193] on select "orthodox volatile constant cheap" at bounding box center [315, 198] width 46 height 11
click at [214, 213] on select "heart limb womb brain" at bounding box center [202, 212] width 46 height 11
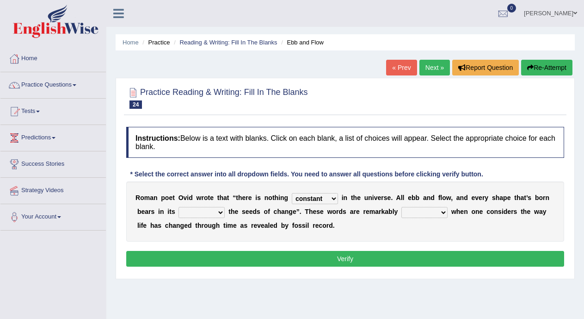
select select "heart"
click at [179, 207] on select "heart limb womb brain" at bounding box center [202, 212] width 46 height 11
click at [439, 213] on select "prevalent detached relevant dominant" at bounding box center [424, 212] width 46 height 11
select select "dominant"
click at [401, 207] on select "prevalent detached relevant dominant" at bounding box center [424, 212] width 46 height 11
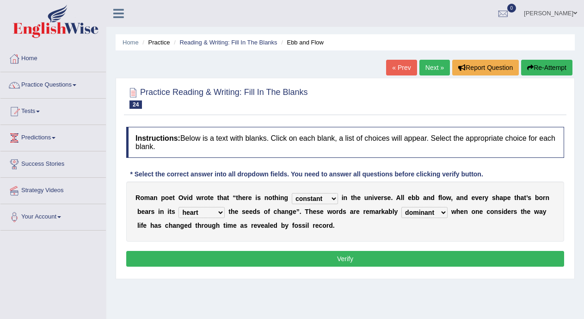
click at [435, 260] on button "Verify" at bounding box center [345, 259] width 438 height 16
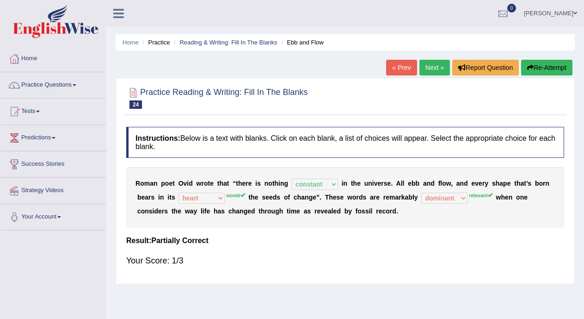
click at [429, 68] on link "Next »" at bounding box center [434, 68] width 31 height 16
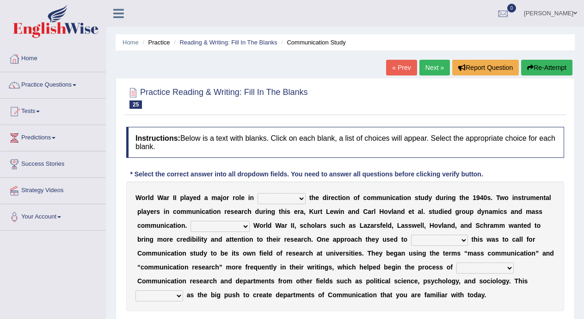
click at [429, 68] on link "Next »" at bounding box center [434, 68] width 31 height 16
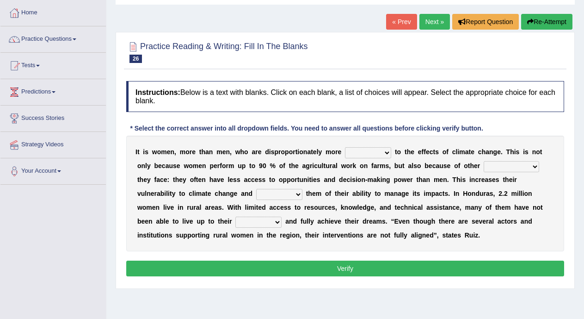
scroll to position [48, 0]
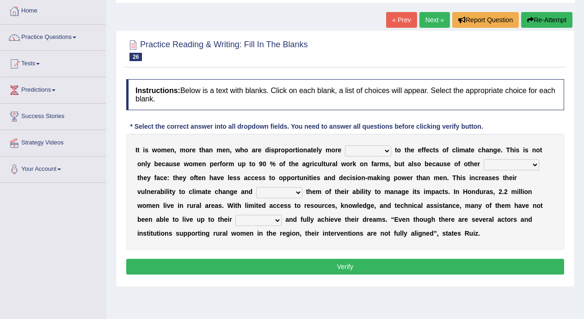
click at [376, 148] on select "defensive beatable vulnerable defective" at bounding box center [368, 150] width 46 height 11
select select "defensive"
click at [345, 145] on select "defensive beatable vulnerable defective" at bounding box center [368, 150] width 46 height 11
click at [379, 151] on select "defensive beatable vulnerable defective" at bounding box center [368, 150] width 46 height 11
click at [557, 191] on div "I t i s w o m e n , m o r e t h a n m e n , w h o a r e d i s p r o p o r t i o…" at bounding box center [345, 192] width 438 height 116
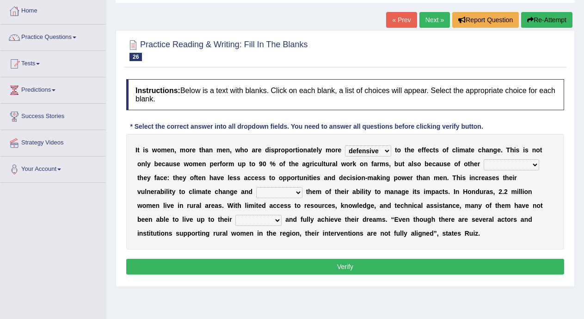
click at [536, 169] on select "chances challenges awkwardness changes" at bounding box center [511, 164] width 55 height 11
select select "changes"
click at [484, 159] on select "chances challenges awkwardness changes" at bounding box center [511, 164] width 55 height 11
click at [301, 193] on select "deprives caprices deposits thrives" at bounding box center [279, 192] width 46 height 11
select select "deposits"
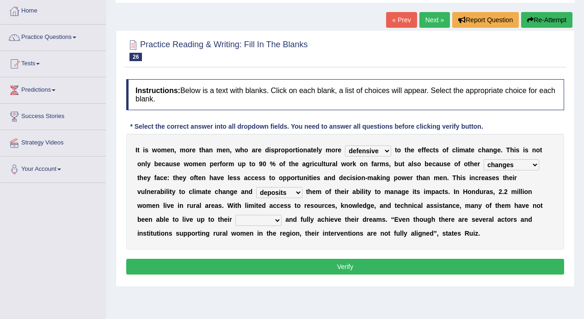
click at [256, 187] on select "deprives caprices deposits thrives" at bounding box center [279, 192] width 46 height 11
click at [273, 221] on select "endurance patience capacities publicity" at bounding box center [258, 220] width 46 height 11
select select "capacities"
click at [235, 215] on select "endurance patience capacities publicity" at bounding box center [258, 220] width 46 height 11
click at [265, 265] on button "Verify" at bounding box center [345, 267] width 438 height 16
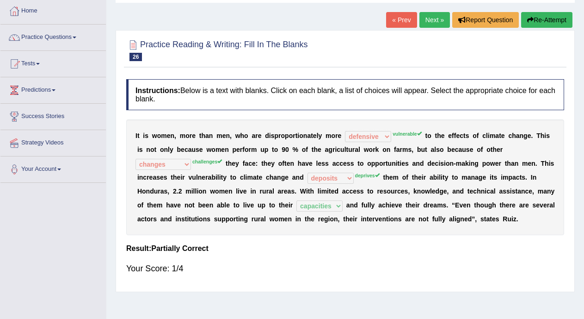
click at [364, 241] on div "Instructions: Below is a text with blanks. Click on each blank, a list of choic…" at bounding box center [345, 180] width 443 height 212
drag, startPoint x: 504, startPoint y: 273, endPoint x: 505, endPoint y: 277, distance: 4.8
click at [505, 277] on div "Instructions: Below is a text with blanks. Click on each blank, a list of choic…" at bounding box center [345, 180] width 443 height 212
click at [434, 21] on link "Next »" at bounding box center [434, 20] width 31 height 16
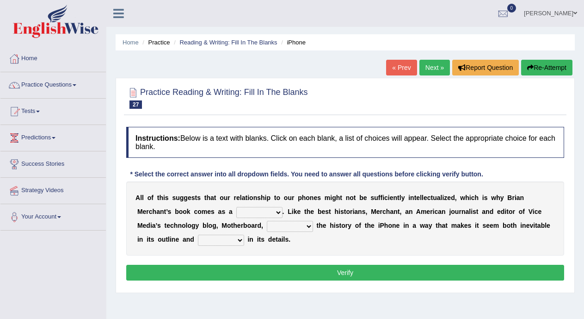
click at [276, 213] on select "privilege relief demotion flash" at bounding box center [259, 212] width 46 height 11
select select "demotion"
click at [236, 207] on select "privilege relief demotion flash" at bounding box center [259, 212] width 46 height 11
click at [300, 224] on select "enriches unpacks detours contorts" at bounding box center [290, 226] width 46 height 11
select select "unpacks"
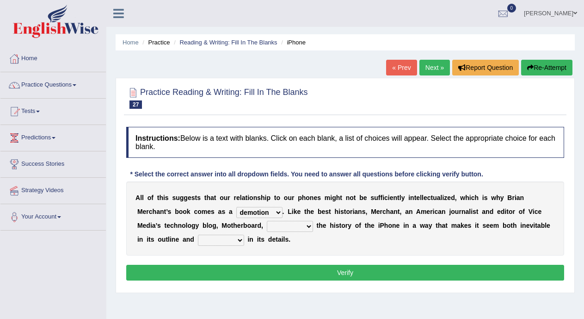
click at [267, 221] on select "enriches unpacks detours contorts" at bounding box center [290, 226] width 46 height 11
click at [238, 241] on select "surprises surprised surprising surprise" at bounding box center [221, 239] width 46 height 11
select select "surprised"
click at [198, 234] on select "surprises surprised surprising surprise" at bounding box center [221, 239] width 46 height 11
click at [233, 268] on button "Verify" at bounding box center [345, 273] width 438 height 16
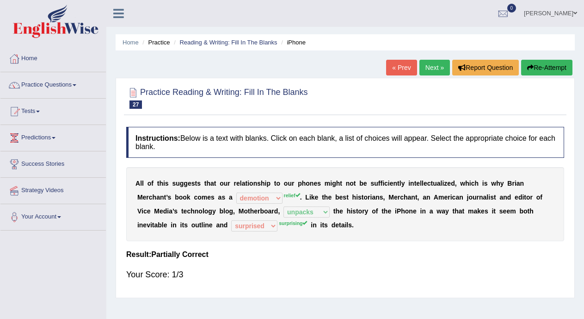
click at [427, 65] on link "Next »" at bounding box center [434, 68] width 31 height 16
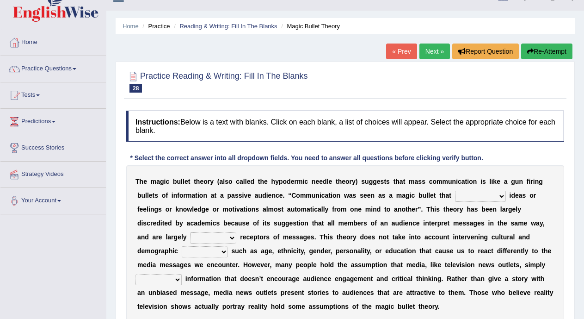
scroll to position [38, 0]
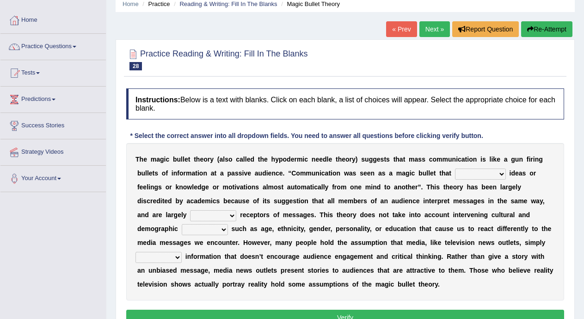
click at [499, 172] on select "transported translated transferred transformed" at bounding box center [480, 173] width 51 height 11
select select "transferred"
click at [455, 168] on select "transported translated transferred transformed" at bounding box center [480, 173] width 51 height 11
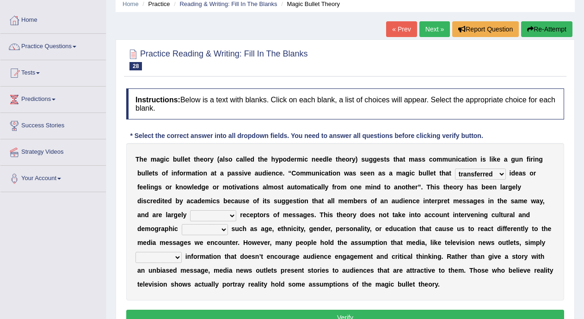
click at [212, 219] on select "negative active positive passive" at bounding box center [213, 215] width 46 height 11
select select "active"
click at [190, 210] on select "negative active positive passive" at bounding box center [213, 215] width 46 height 11
click at [205, 229] on select "variables varies varieties variations" at bounding box center [205, 229] width 46 height 11
select select "varies"
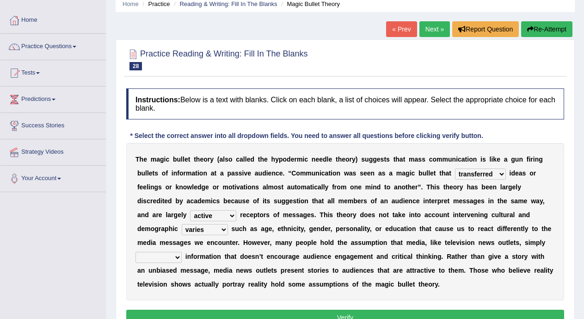
click at [182, 224] on select "variables varies varieties variations" at bounding box center [205, 229] width 46 height 11
click at [174, 257] on select "respond resume release request" at bounding box center [158, 257] width 46 height 11
click at [135, 252] on select "respond resume release request" at bounding box center [158, 257] width 46 height 11
click at [168, 260] on select "respond resume release request" at bounding box center [158, 257] width 46 height 11
select select "respond"
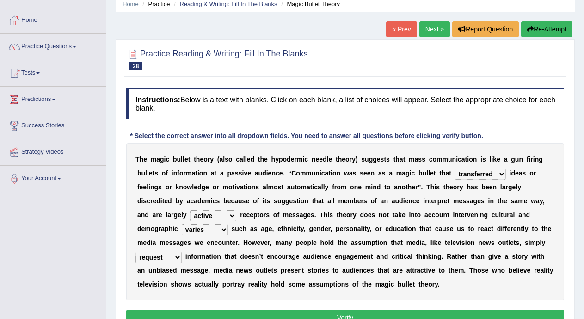
click at [135, 252] on select "respond resume release request" at bounding box center [158, 257] width 46 height 11
click at [171, 314] on button "Verify" at bounding box center [345, 317] width 438 height 16
